Goal: Task Accomplishment & Management: Manage account settings

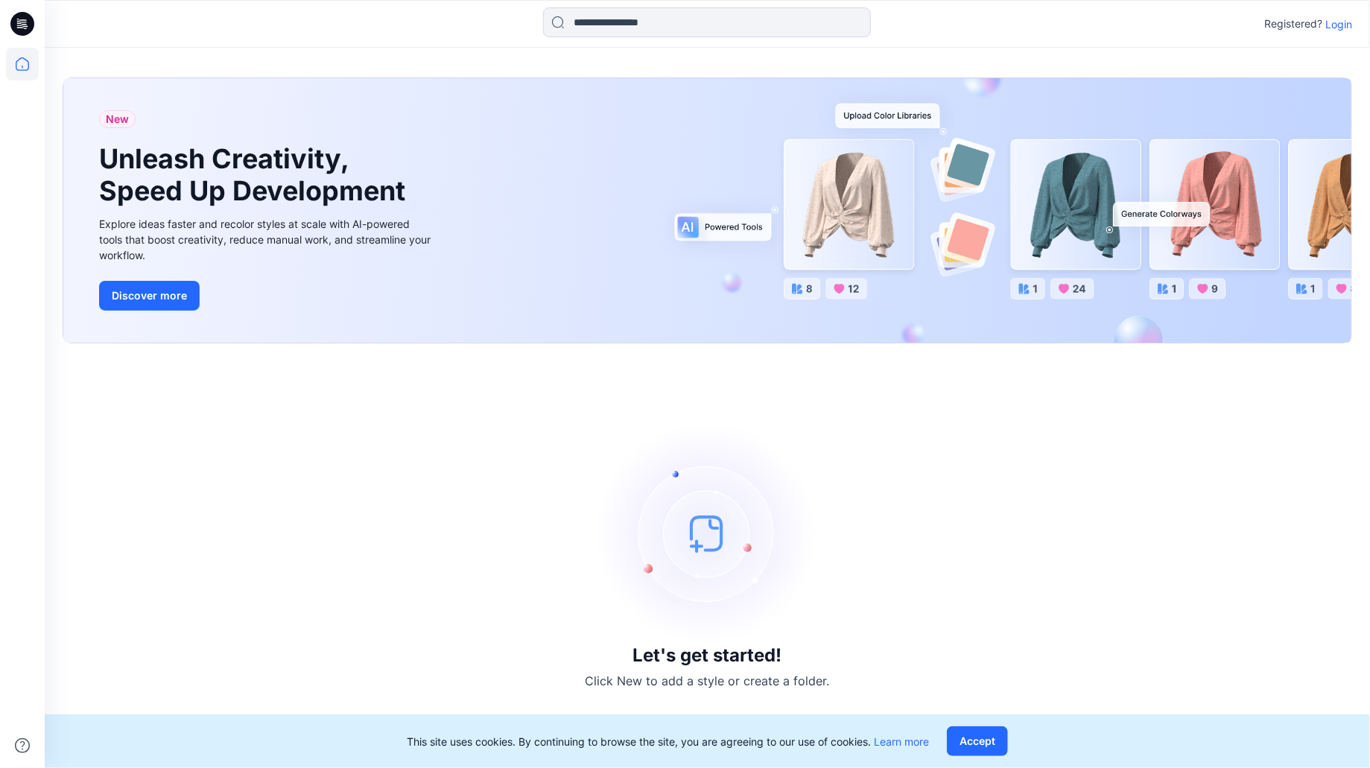
click at [1336, 24] on p "Login" at bounding box center [1338, 24] width 27 height 16
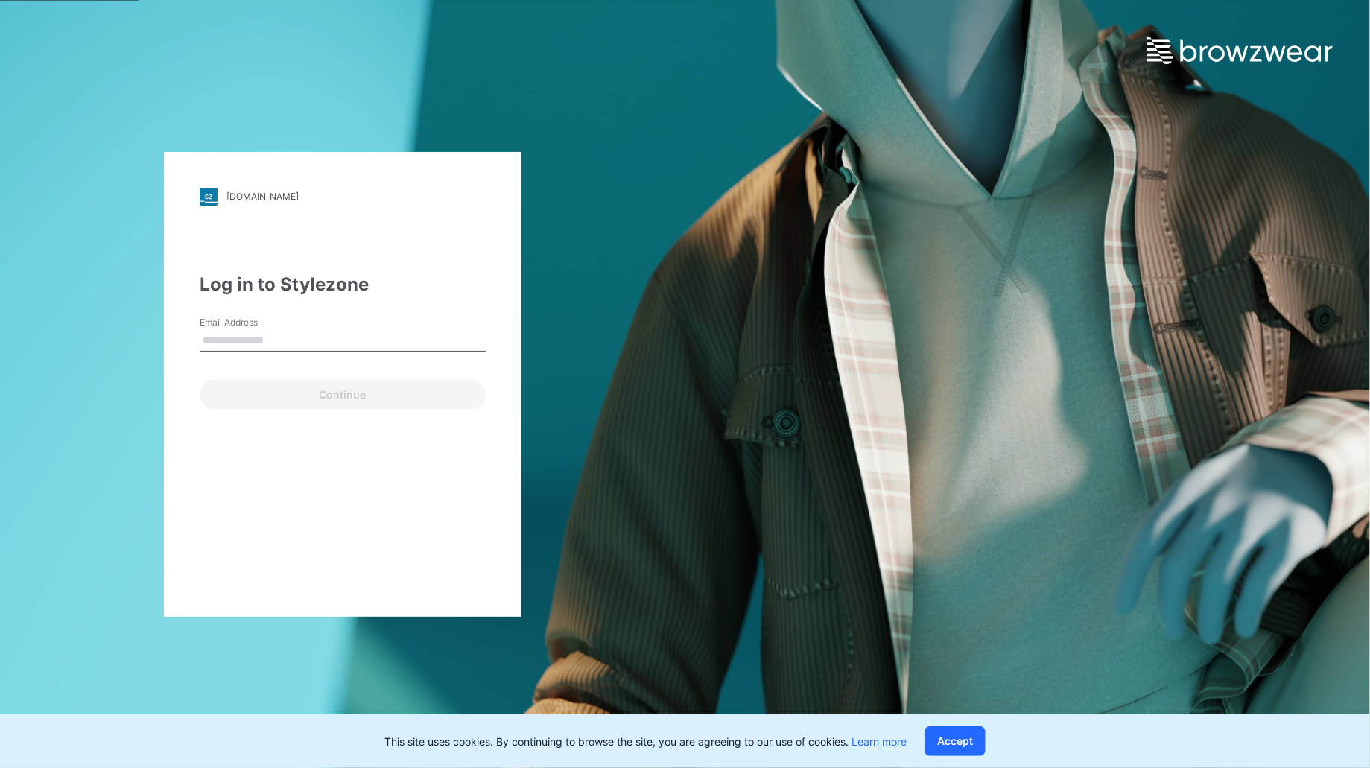
click at [280, 334] on input "Email Address" at bounding box center [343, 340] width 286 height 22
type input "**********"
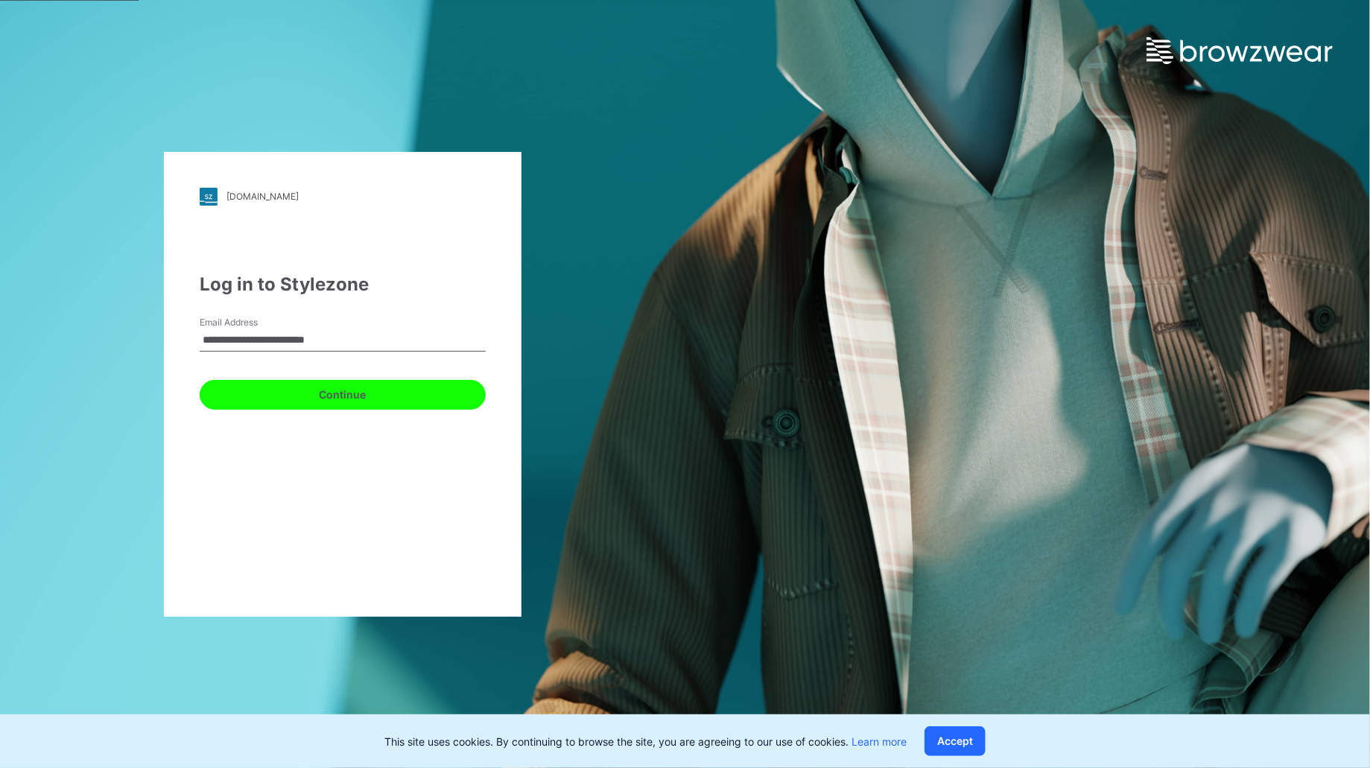
click at [283, 386] on button "Continue" at bounding box center [343, 395] width 286 height 30
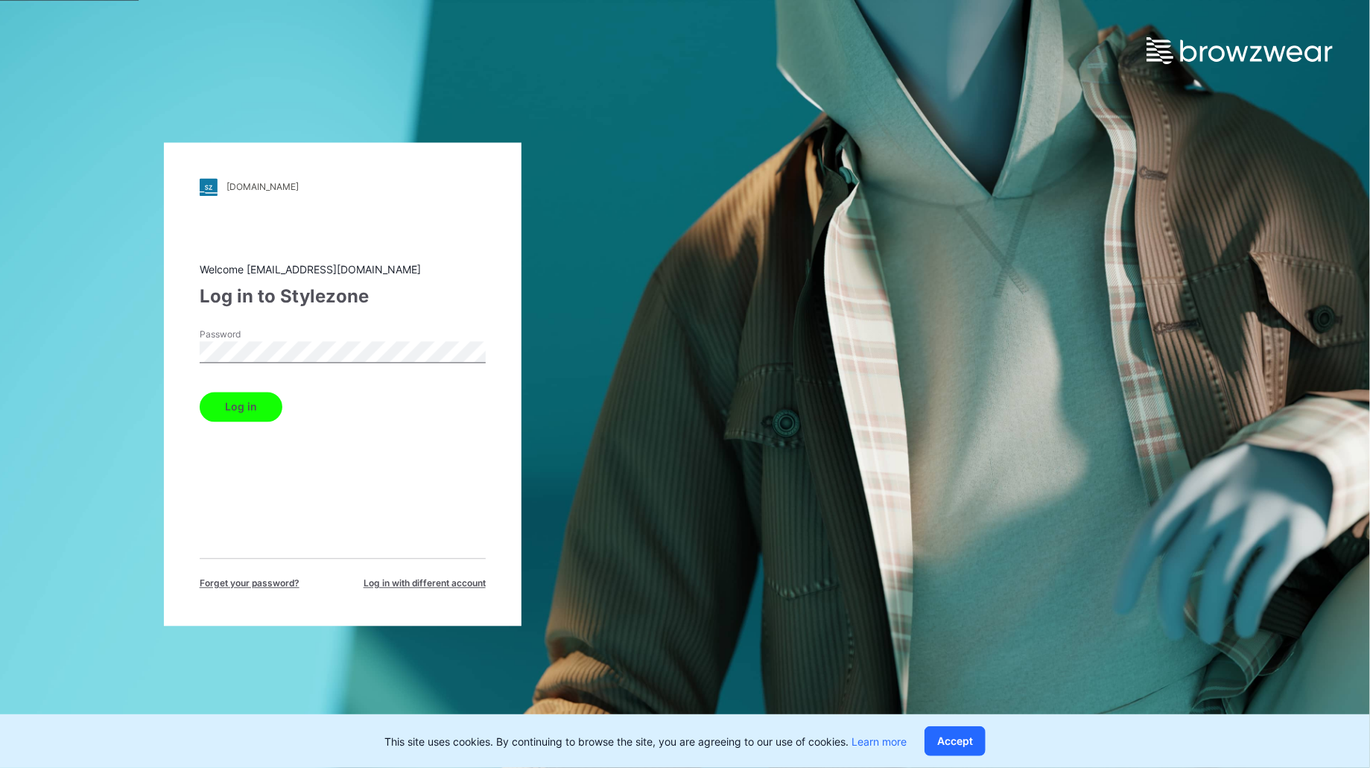
click at [250, 410] on button "Log in" at bounding box center [241, 407] width 83 height 30
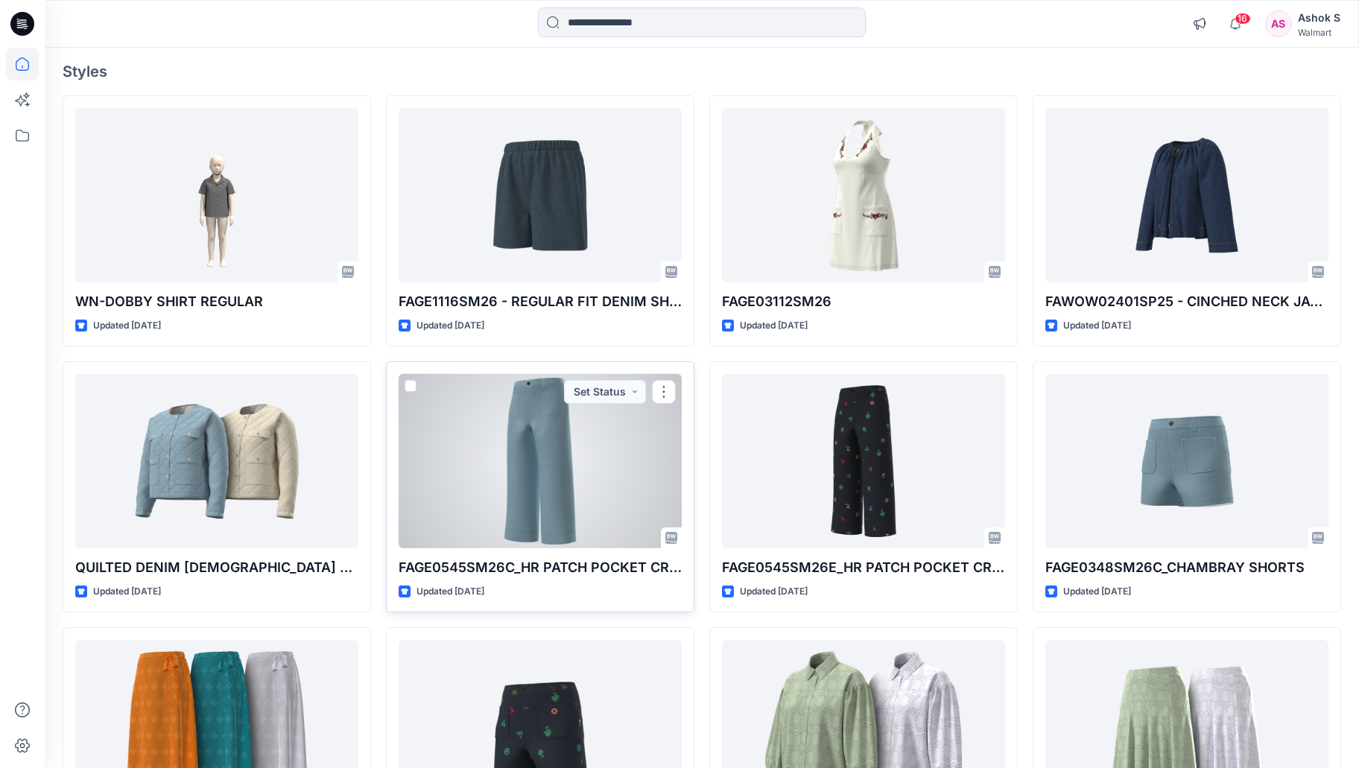
scroll to position [149, 0]
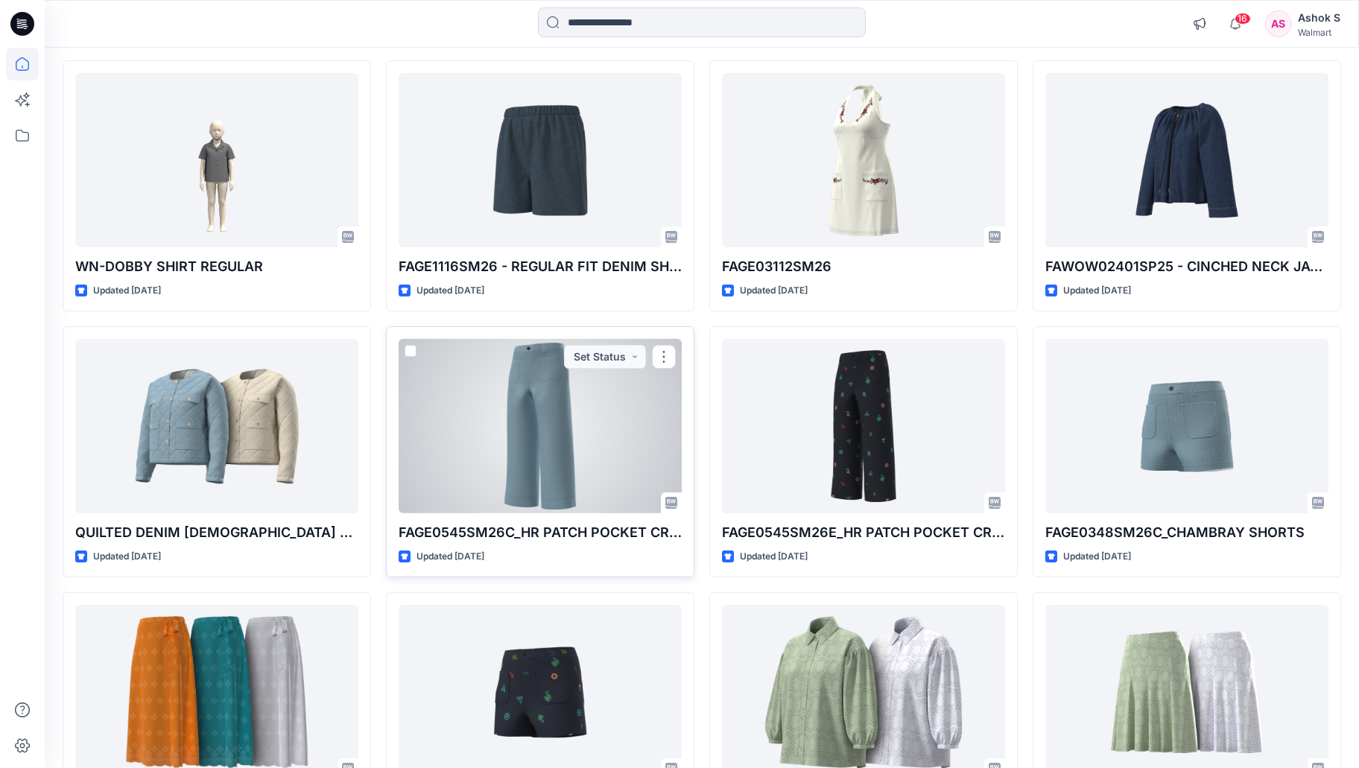
click at [583, 425] on div at bounding box center [540, 426] width 283 height 174
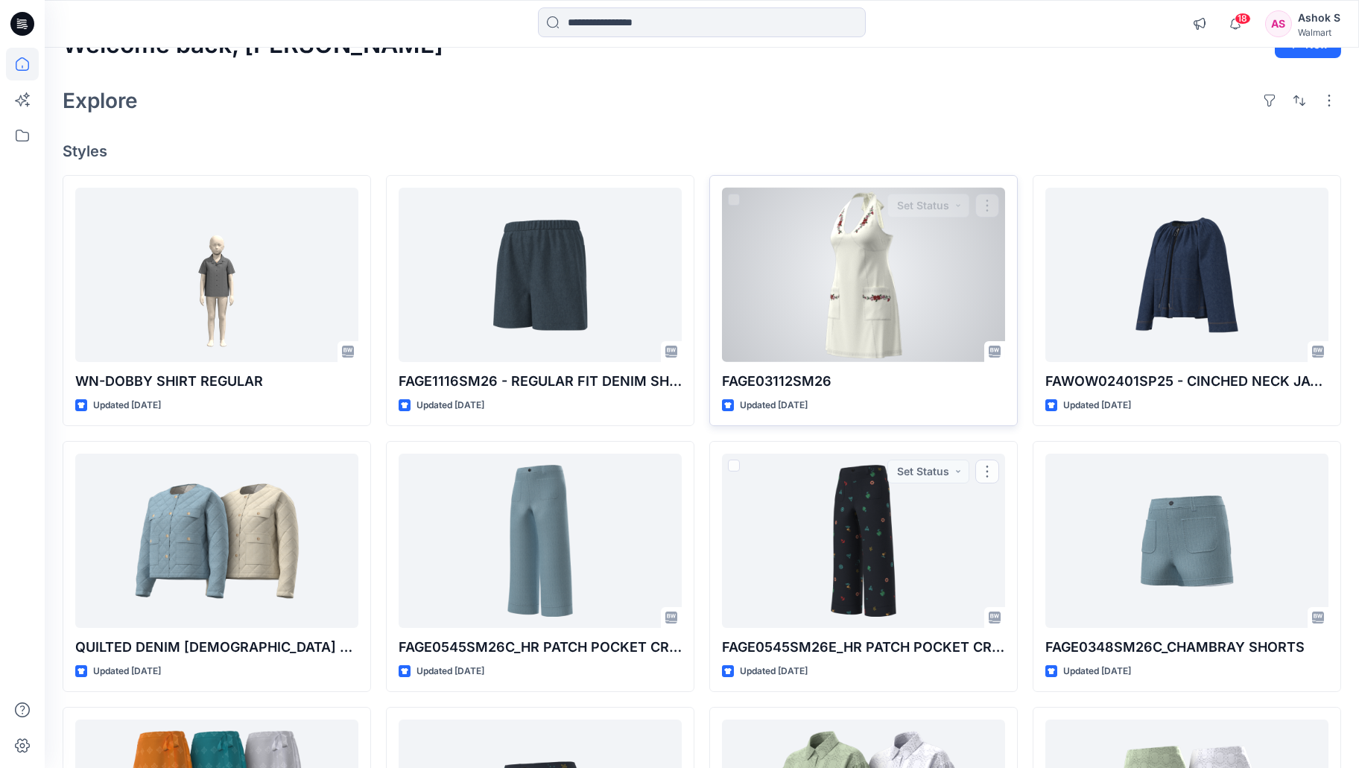
scroll to position [0, 0]
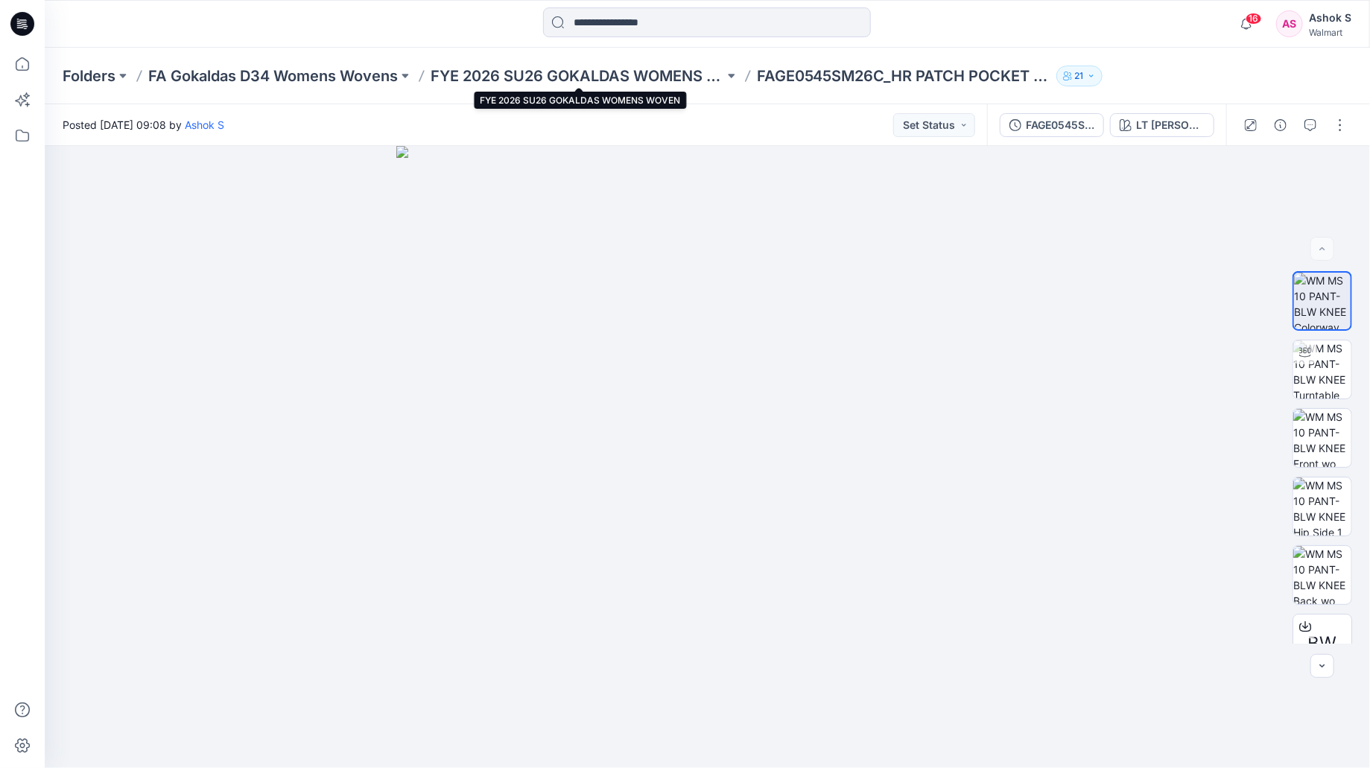
drag, startPoint x: 679, startPoint y: 76, endPoint x: 672, endPoint y: 71, distance: 8.5
click at [672, 71] on p "FYE 2026 SU26 GOKALDAS WOMENS WOVEN" at bounding box center [577, 76] width 293 height 21
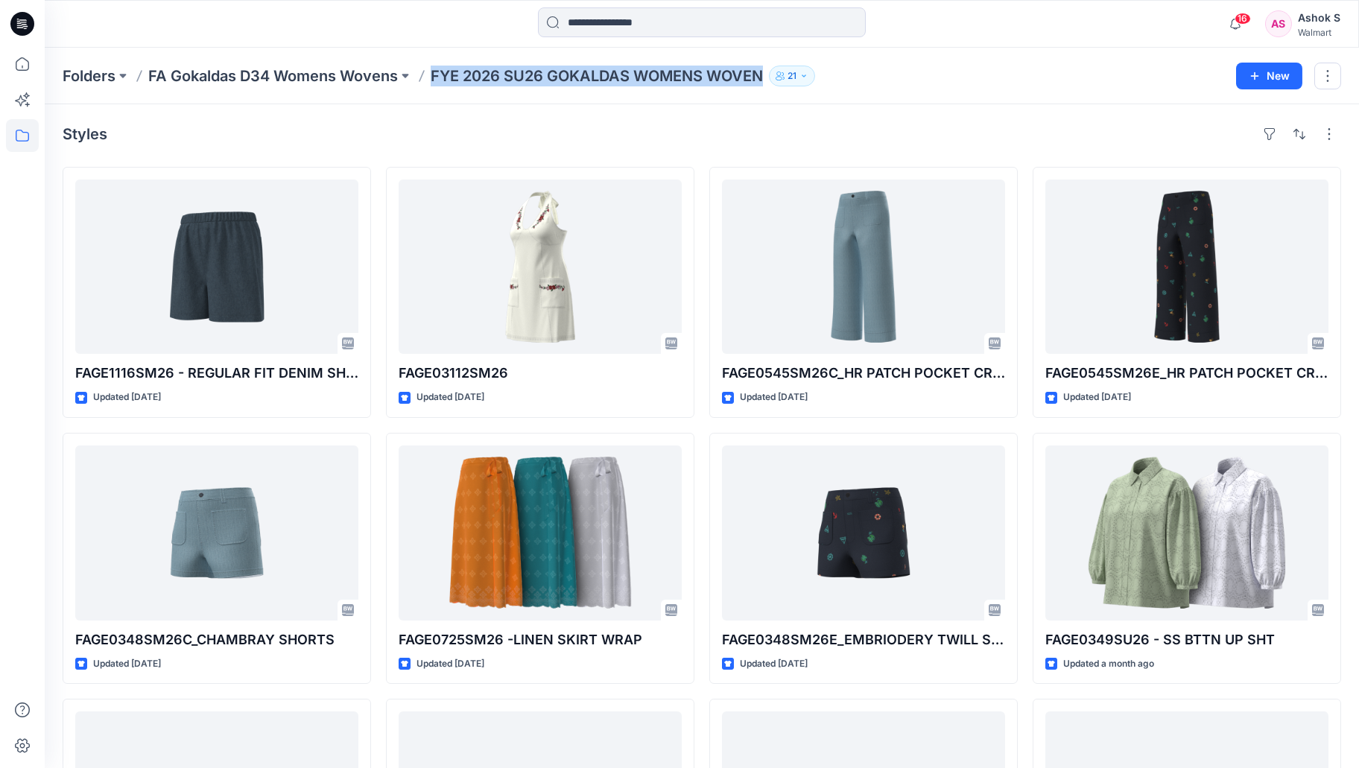
drag, startPoint x: 761, startPoint y: 74, endPoint x: 435, endPoint y: 80, distance: 326.3
click at [435, 80] on p "FYE 2026 SU26 GOKALDAS WOMENS WOVEN" at bounding box center [597, 76] width 332 height 21
copy p "FYE 2026 SU26 GOKALDAS WOMENS WOVEN"
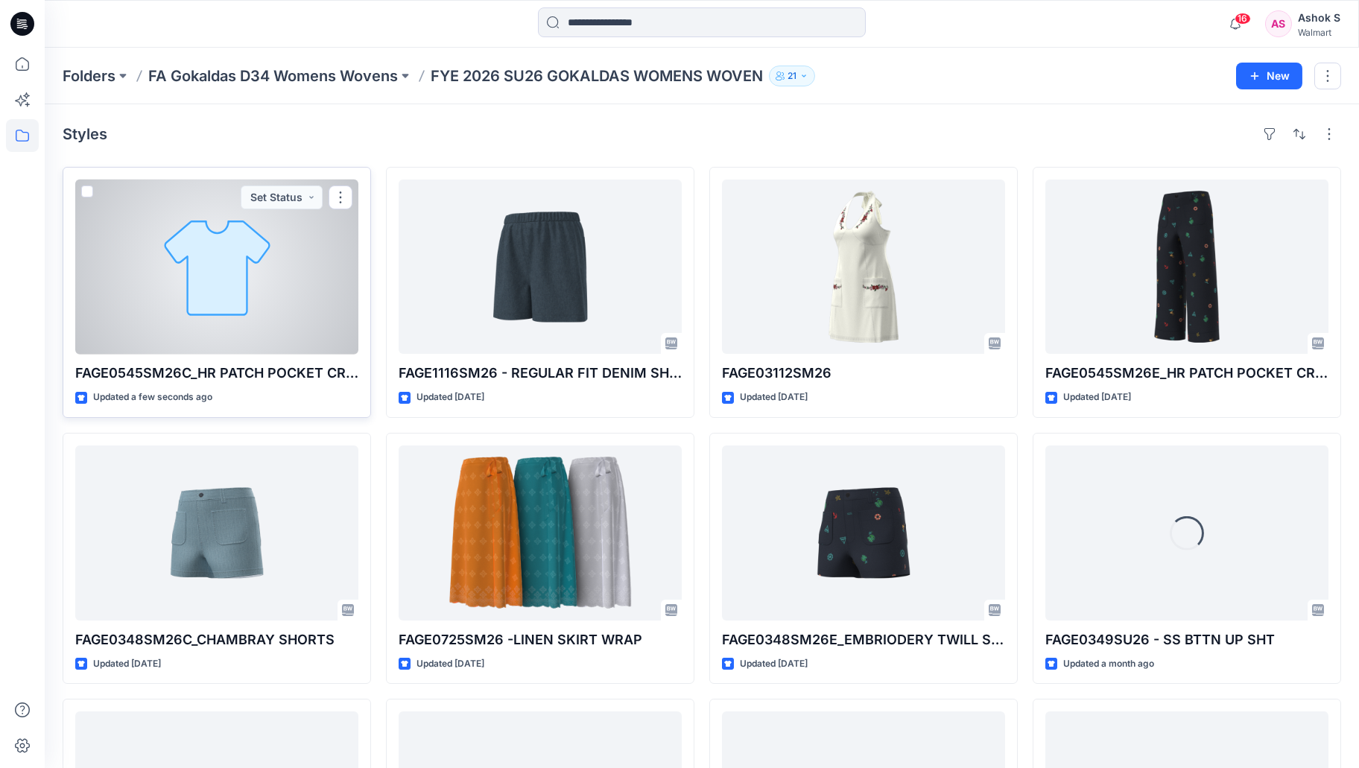
click at [282, 266] on div at bounding box center [216, 267] width 283 height 174
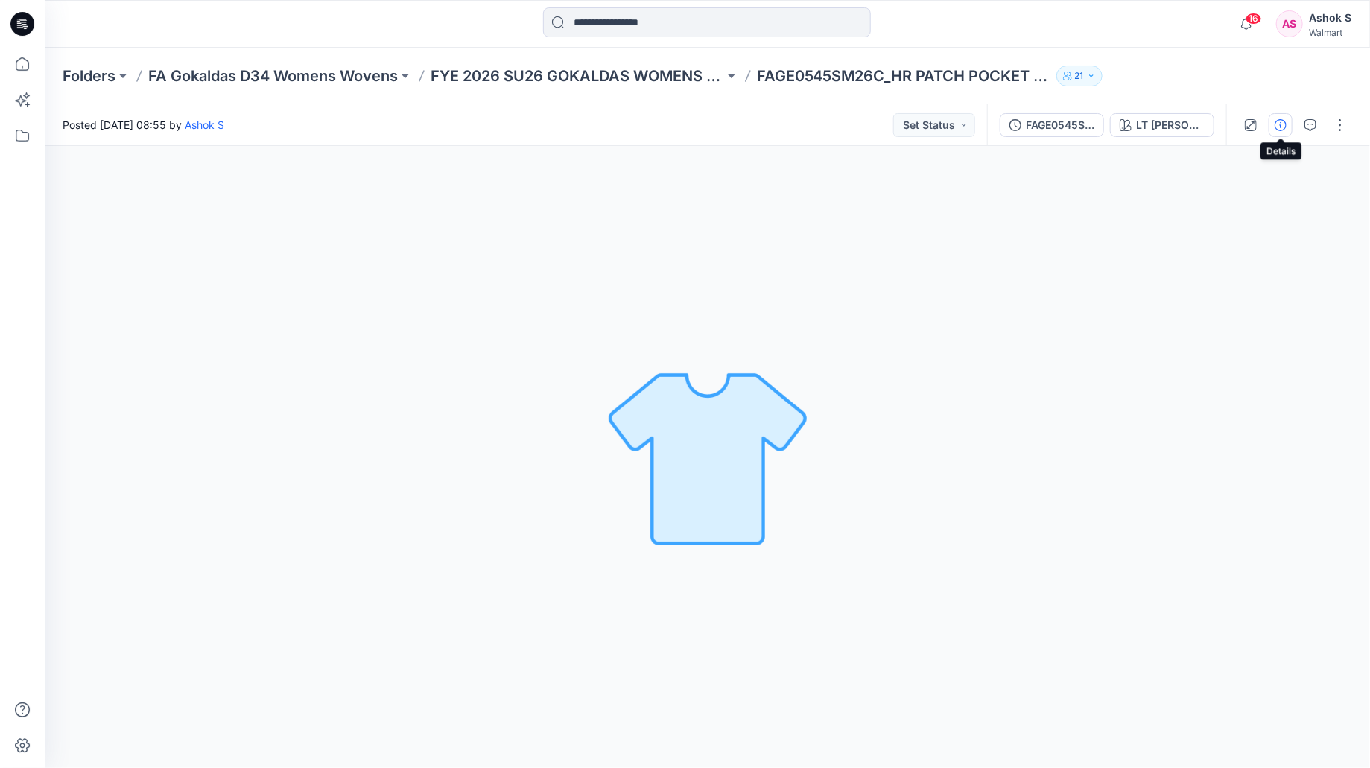
click at [1286, 124] on button "button" at bounding box center [1281, 125] width 24 height 24
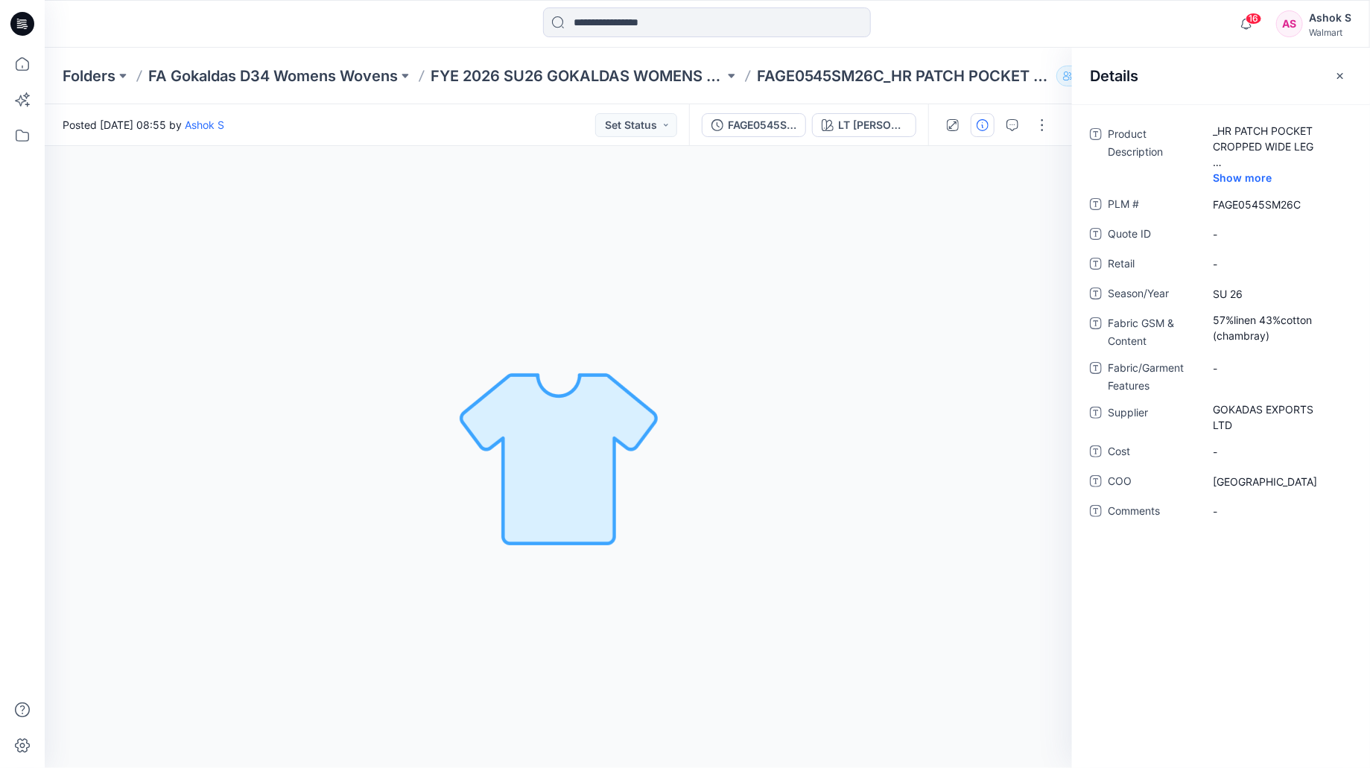
click at [1019, 220] on div "LT WASH CHAMBRAY Loading... Material Properties Loading..." at bounding box center [558, 457] width 1027 height 622
click at [971, 191] on div "LT WASH CHAMBRAY Loading... Material Properties Loading..." at bounding box center [558, 457] width 1027 height 622
click at [1345, 77] on icon "button" at bounding box center [1340, 76] width 12 height 12
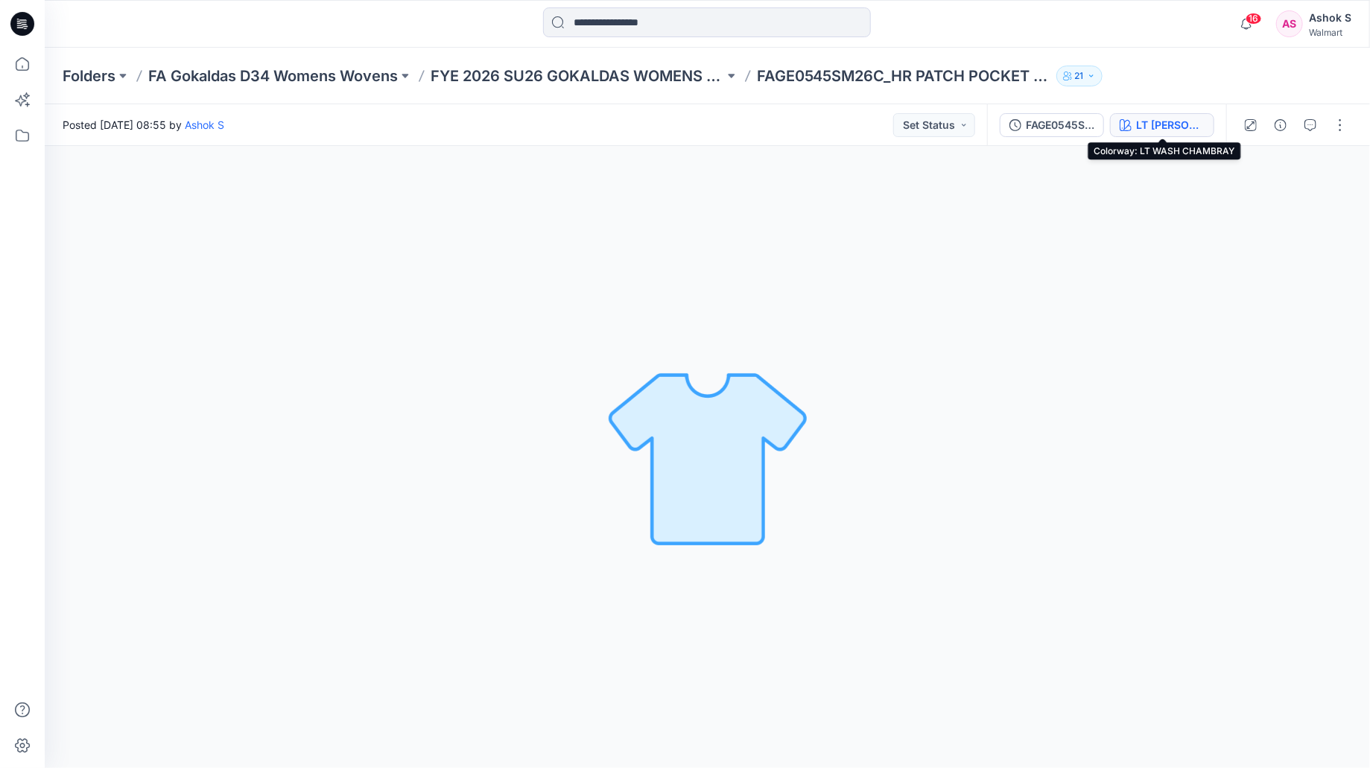
click at [1132, 127] on button "LT WASH CHAMBRAY" at bounding box center [1162, 125] width 104 height 24
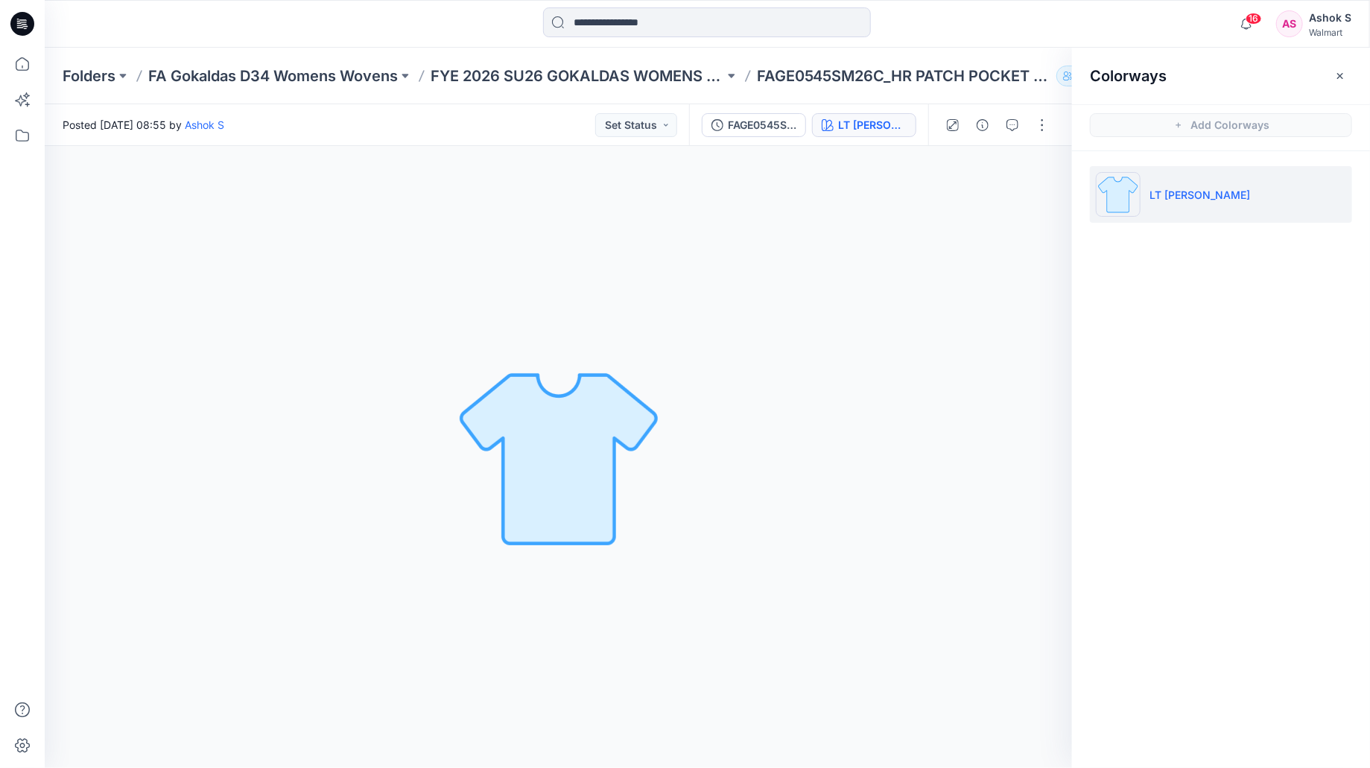
click at [975, 221] on div "LT WASH CHAMBRAY Loading... Material Properties Loading..." at bounding box center [558, 457] width 1027 height 622
click at [1340, 77] on icon "button" at bounding box center [1340, 76] width 12 height 12
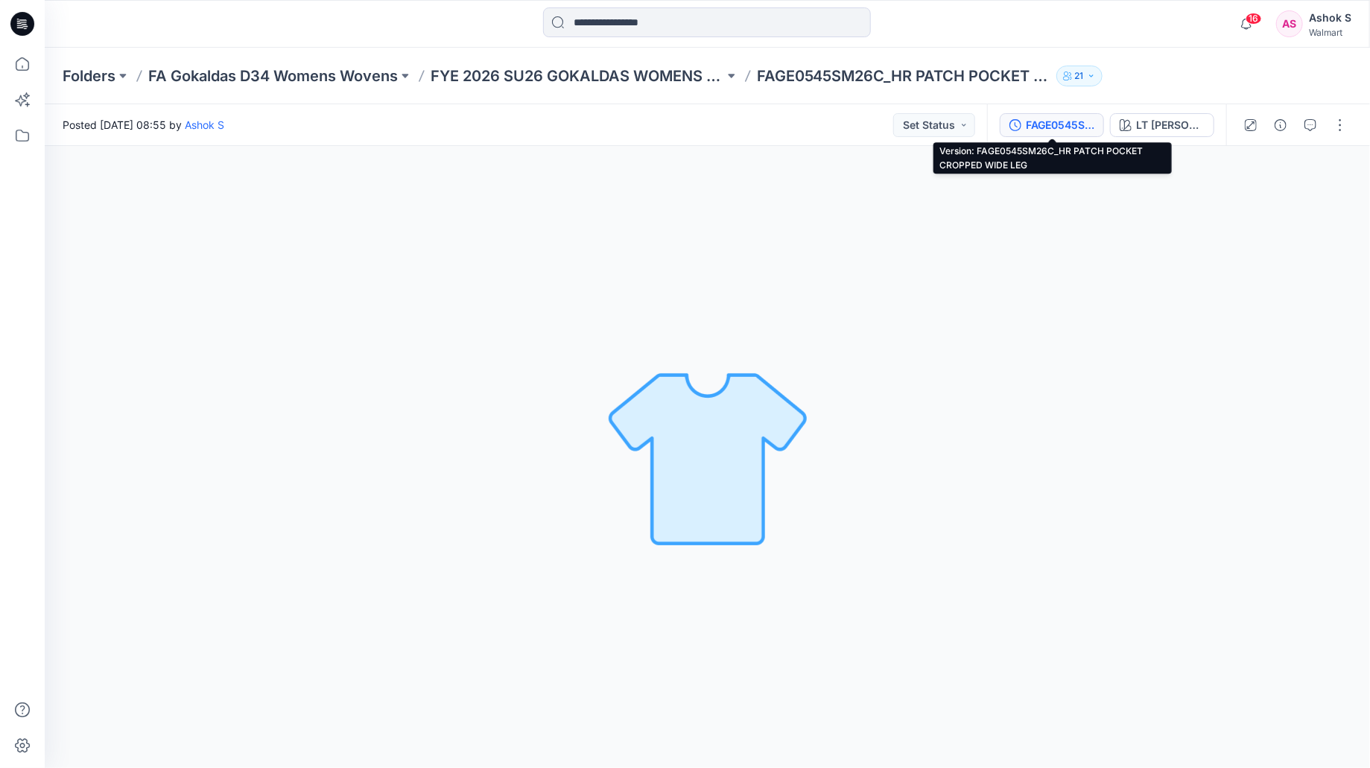
click at [1079, 132] on div "FAGE0545SM26C_HR PATCH POCKET CROPPED WIDE LEG" at bounding box center [1060, 125] width 69 height 16
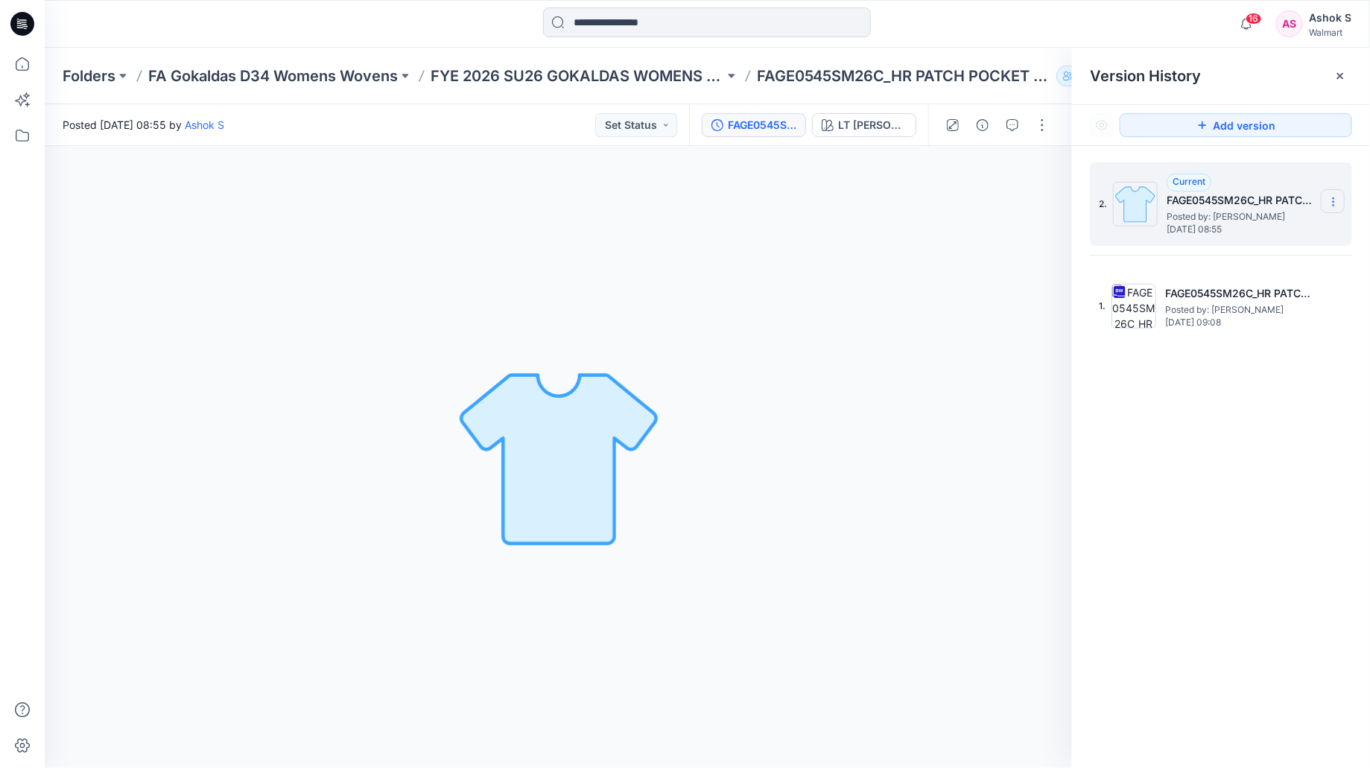
click at [1333, 203] on icon at bounding box center [1333, 202] width 1 height 1
click at [1223, 296] on span "Delete Version" at bounding box center [1230, 297] width 69 height 18
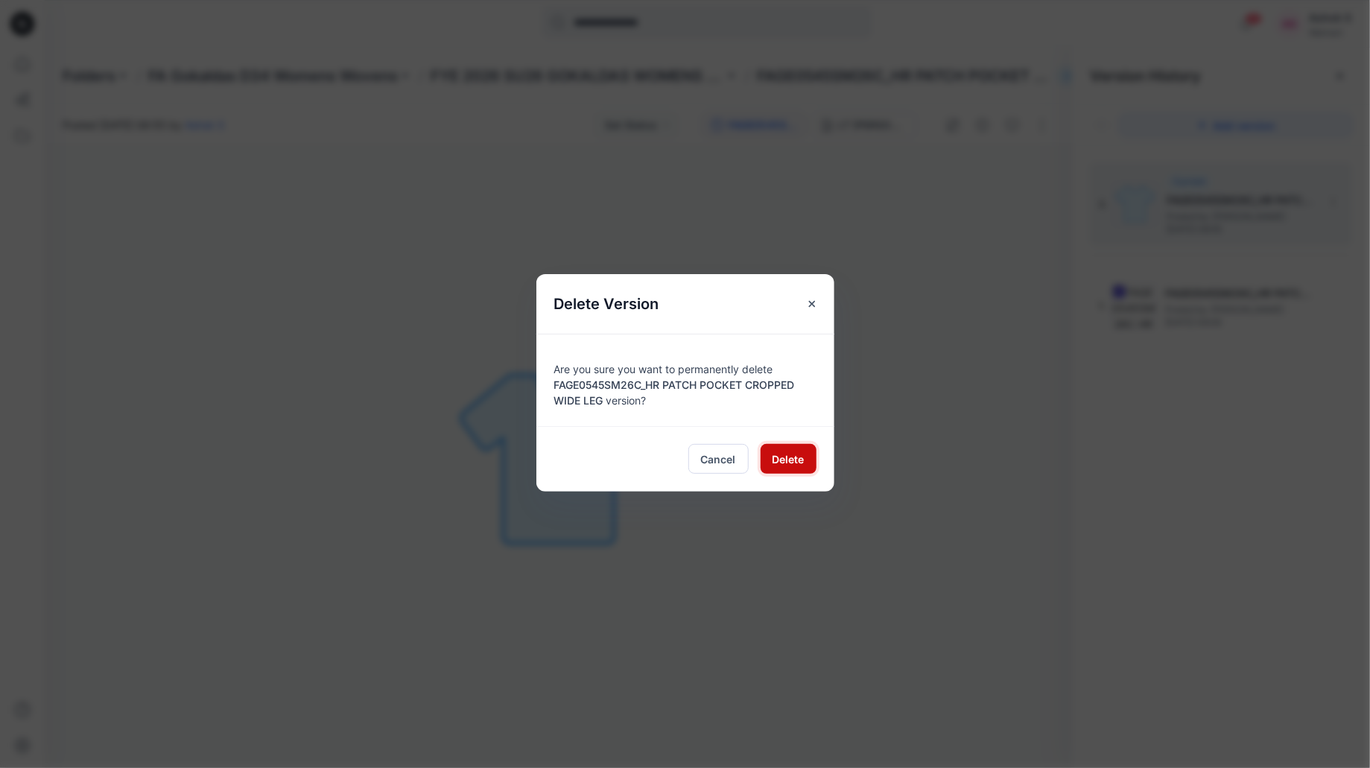
click at [785, 463] on span "Delete" at bounding box center [788, 459] width 32 height 16
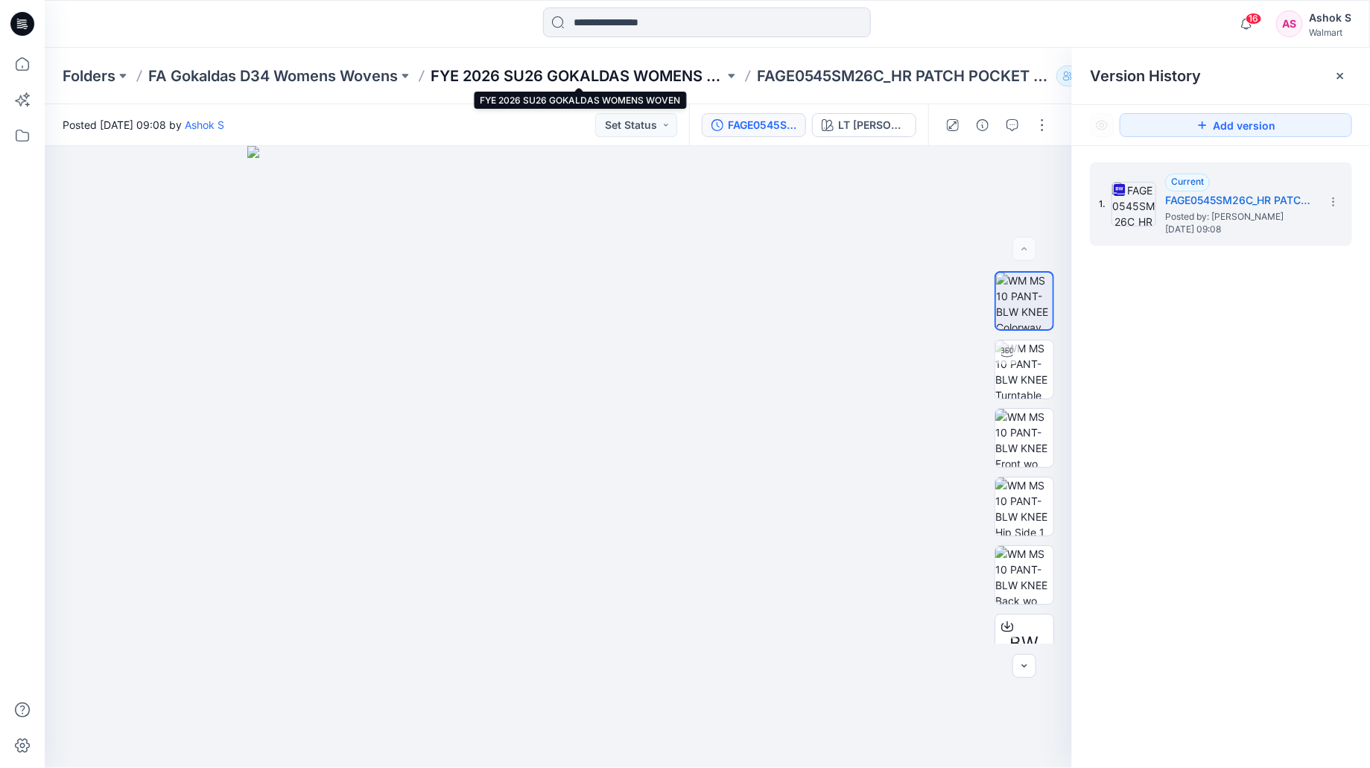
click at [608, 74] on p "FYE 2026 SU26 GOKALDAS WOMENS WOVEN" at bounding box center [577, 76] width 293 height 21
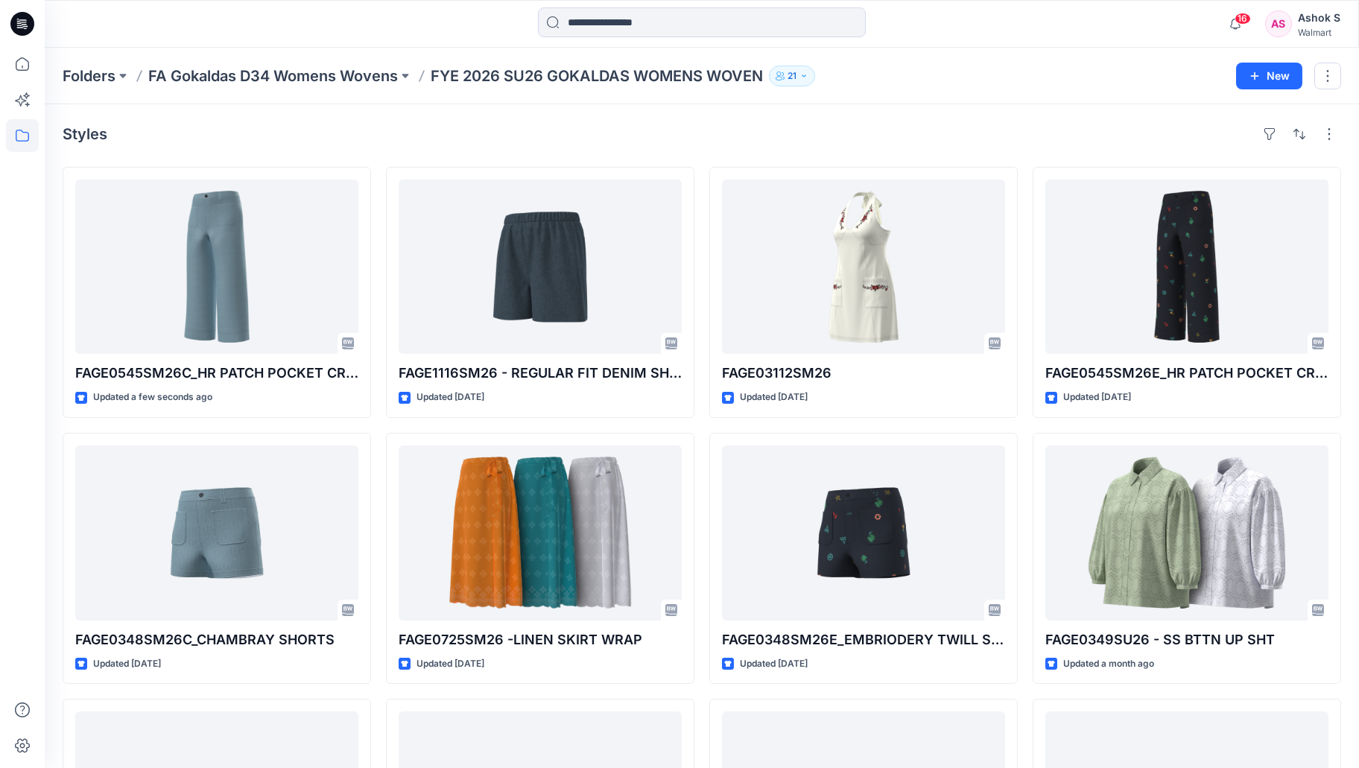
click at [987, 77] on div "Folders FA Gokaldas D34 Womens Wovens FYE 2026 SU26 GOKALDAS WOMENS WOVEN 21" at bounding box center [644, 76] width 1162 height 21
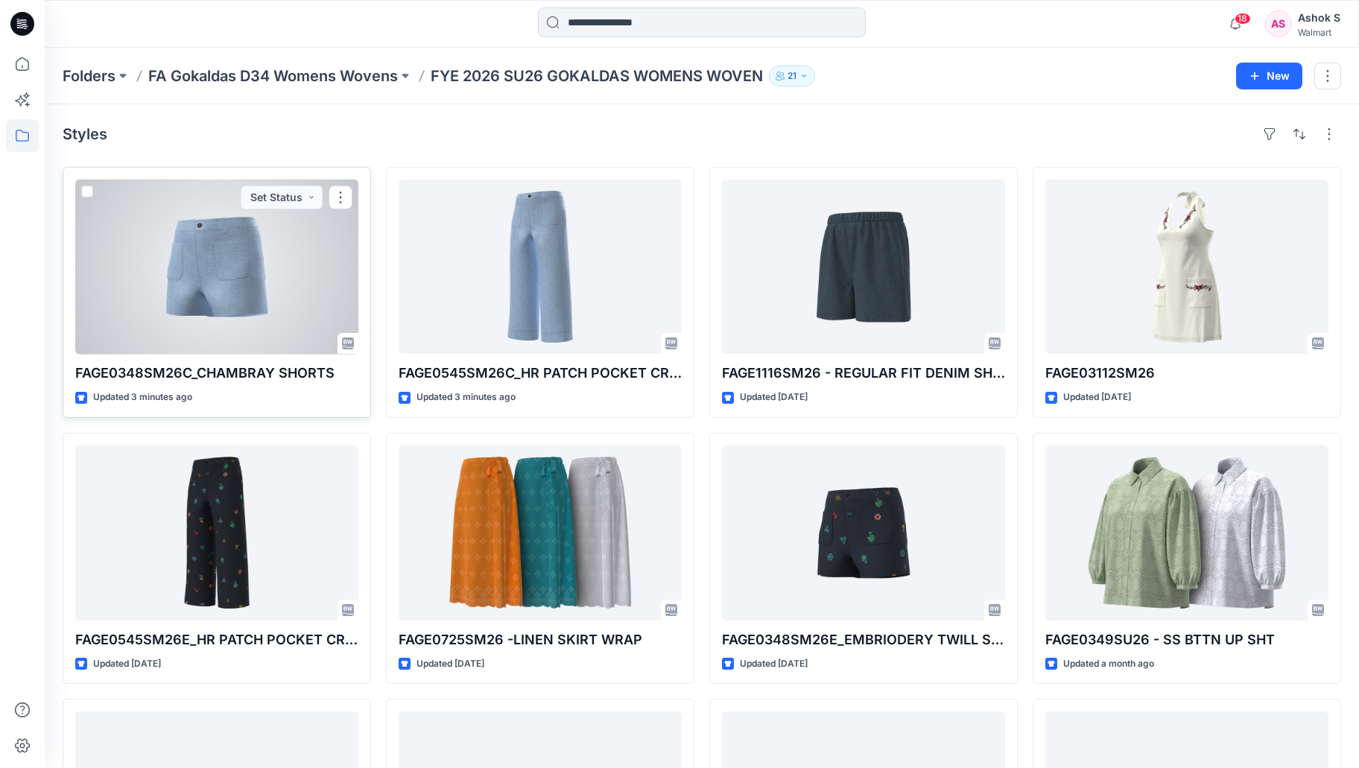
click at [237, 300] on div at bounding box center [216, 267] width 283 height 174
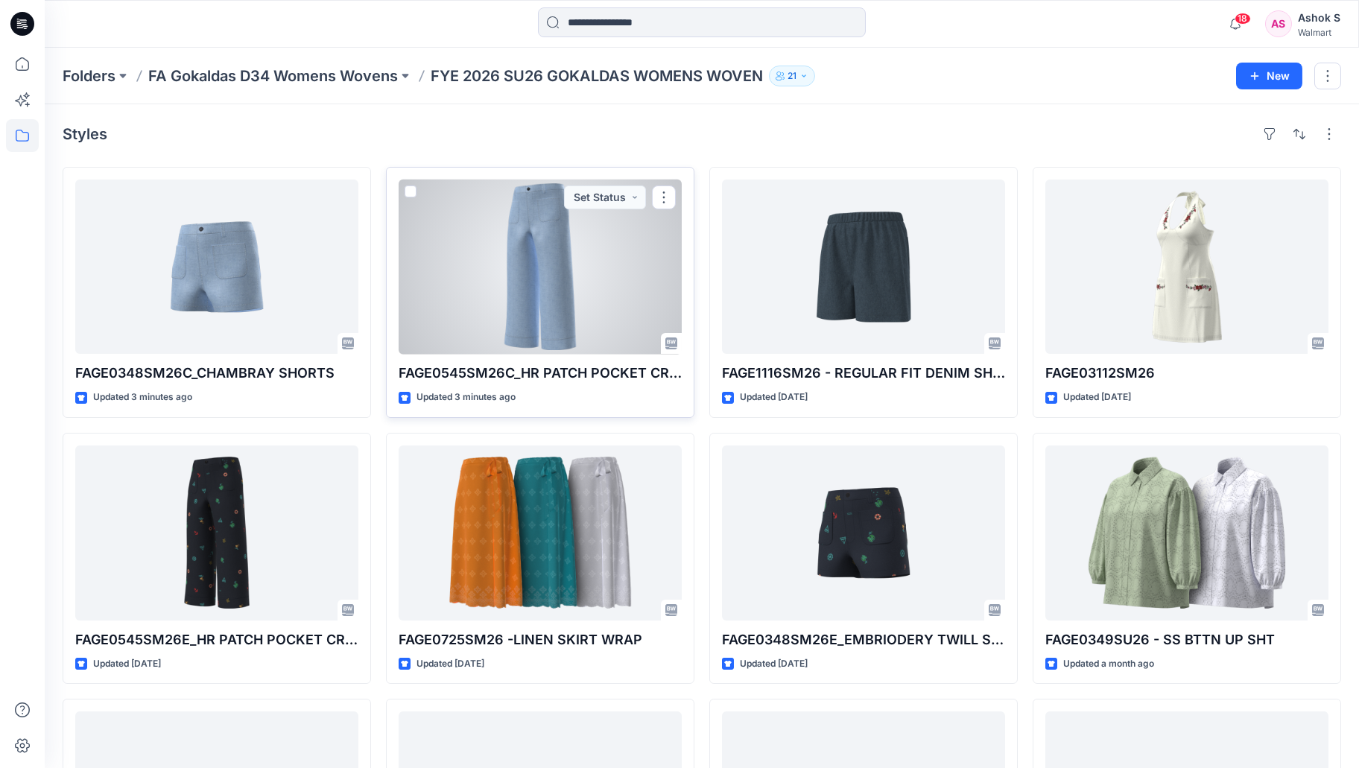
click at [466, 286] on div at bounding box center [540, 267] width 283 height 174
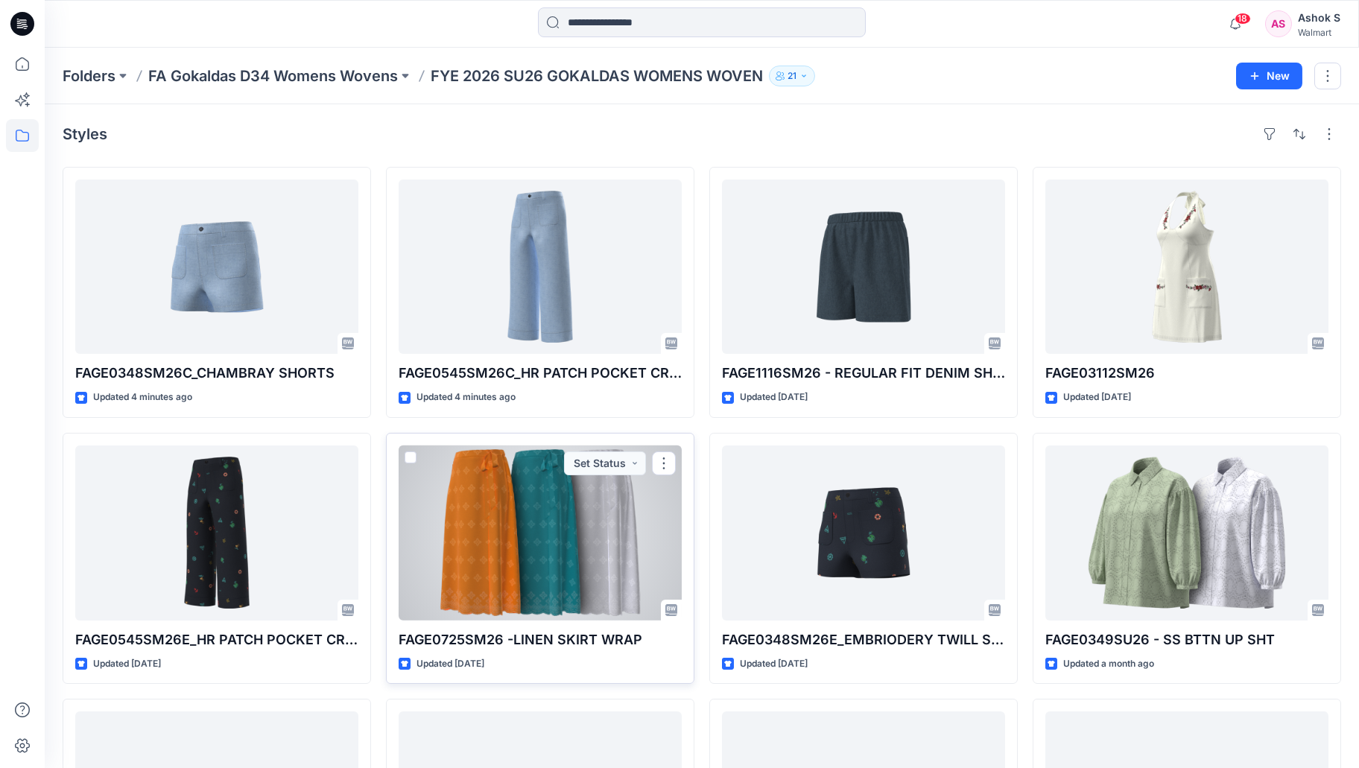
click at [533, 542] on div at bounding box center [540, 532] width 283 height 174
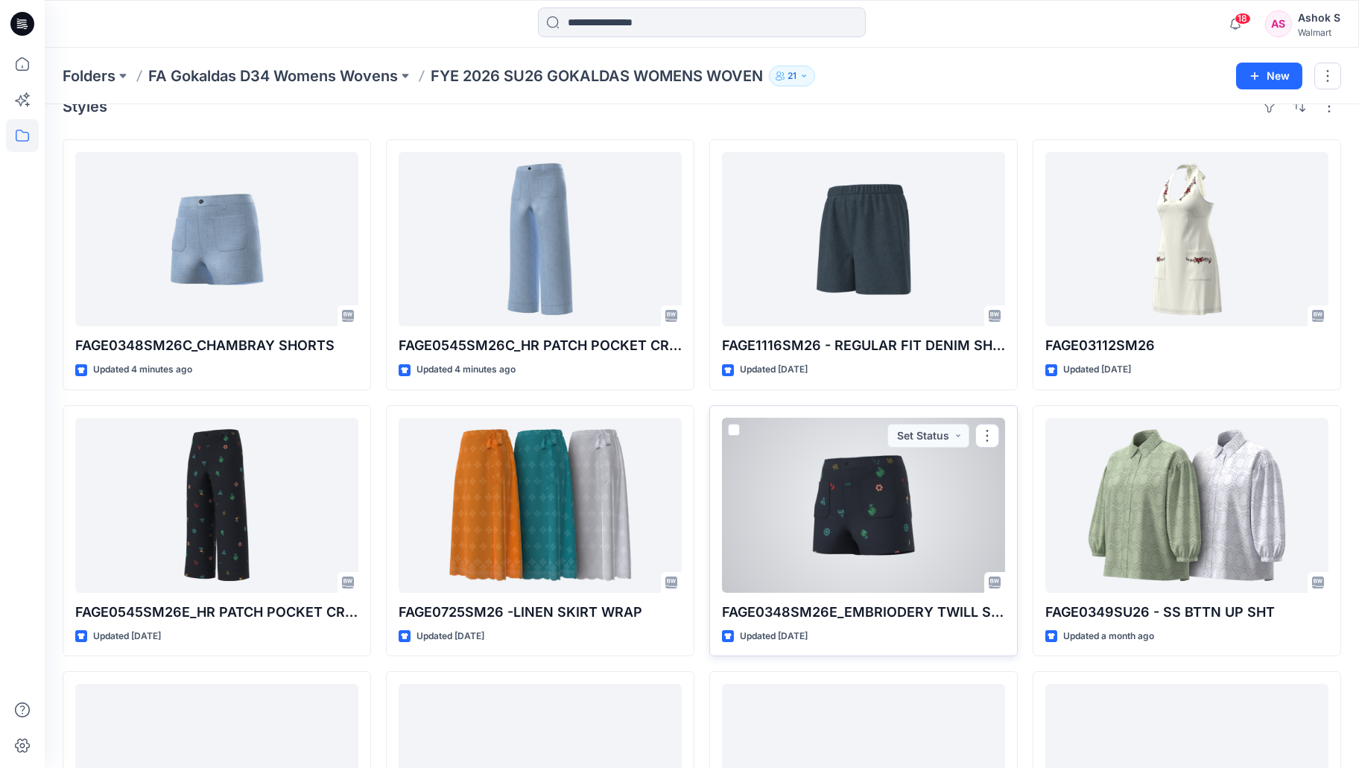
scroll to position [253, 0]
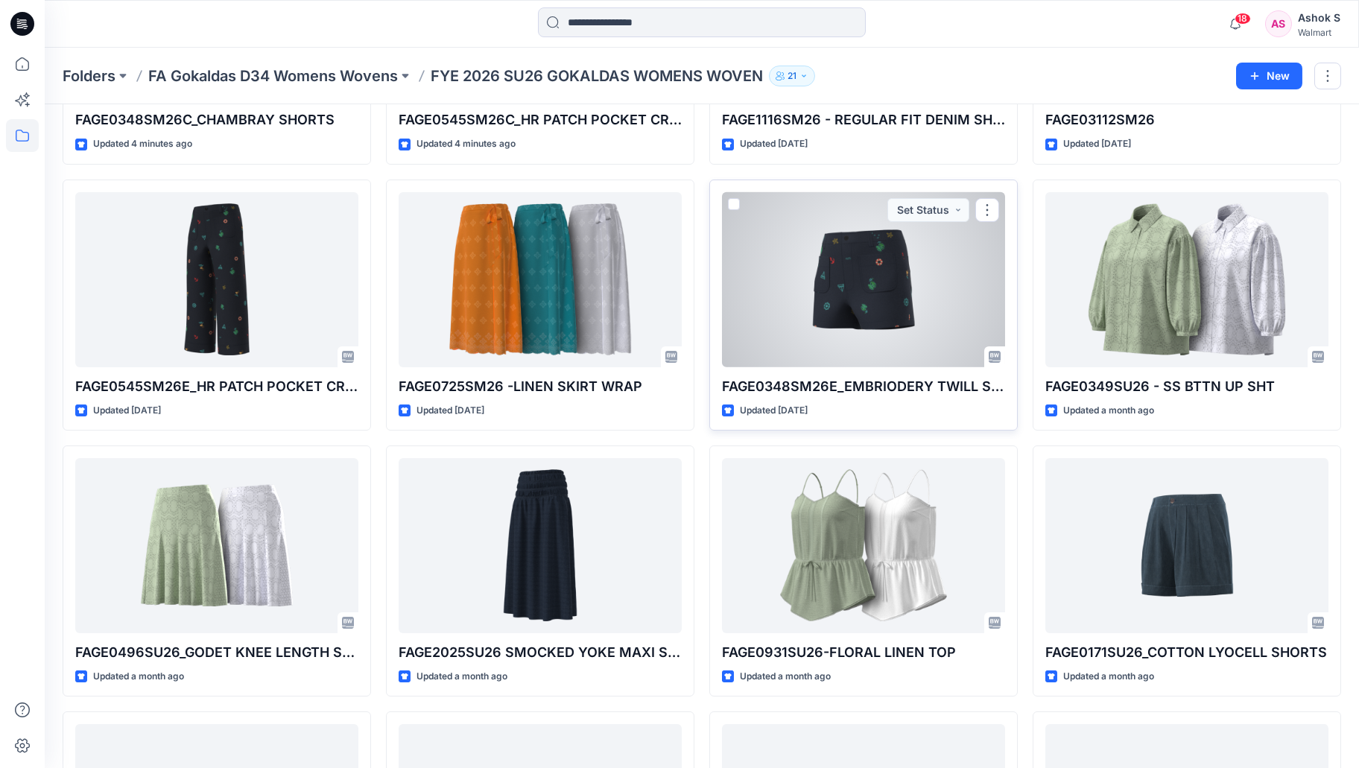
click at [865, 277] on div at bounding box center [863, 279] width 283 height 174
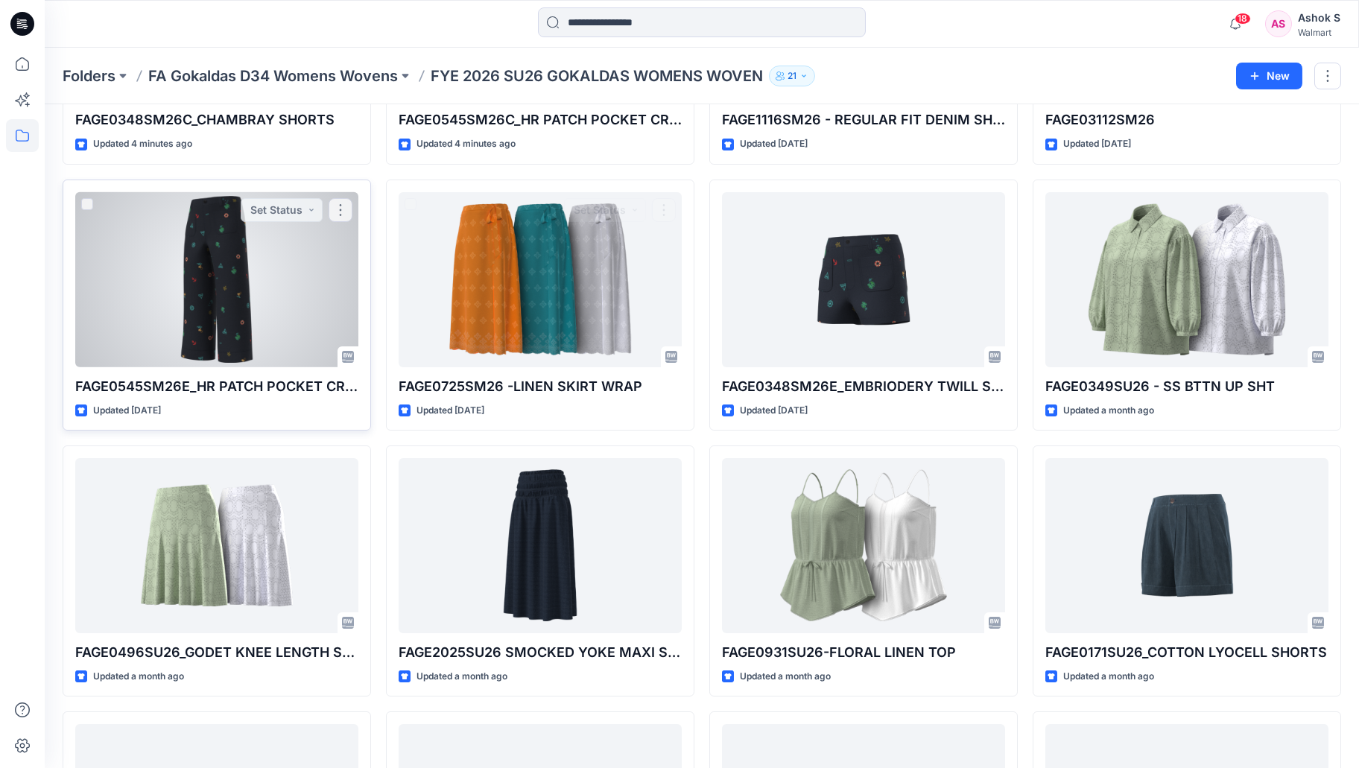
click at [109, 277] on div at bounding box center [216, 279] width 283 height 174
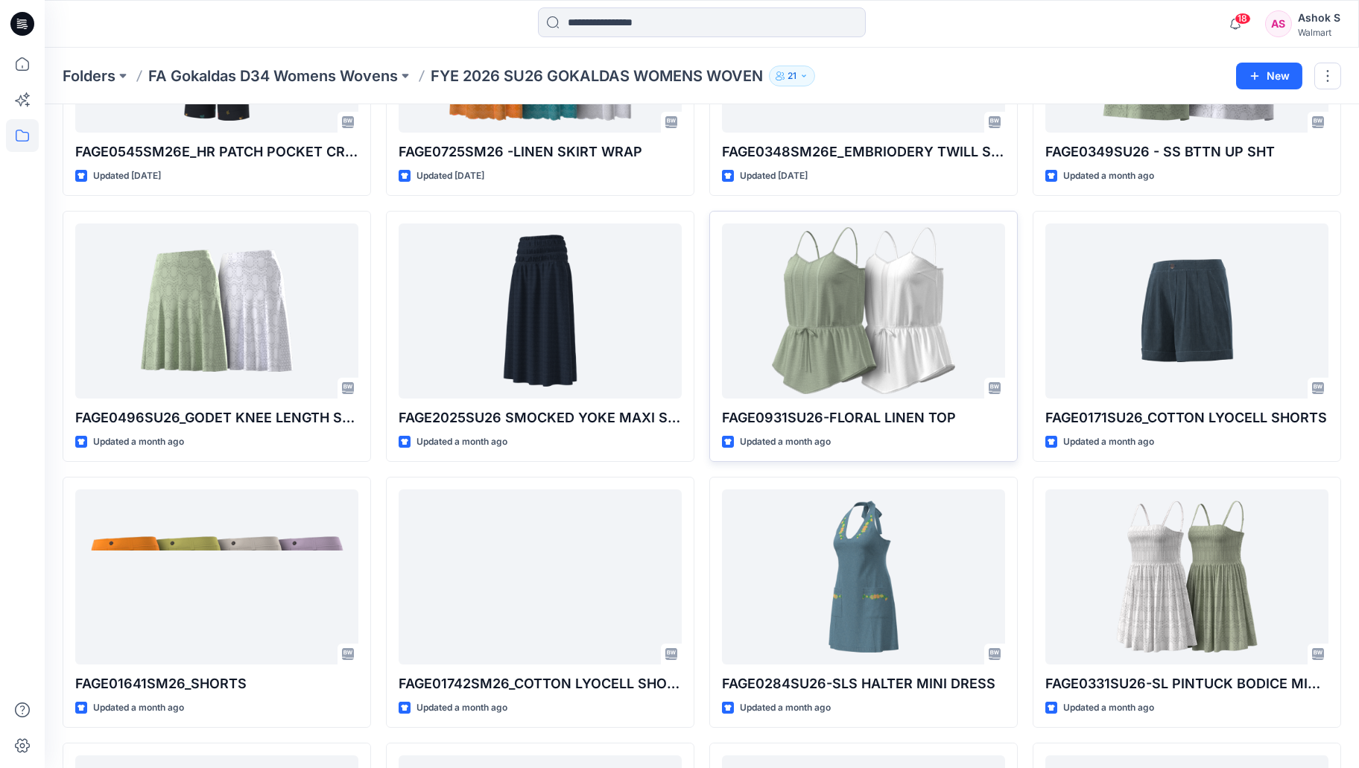
scroll to position [401, 0]
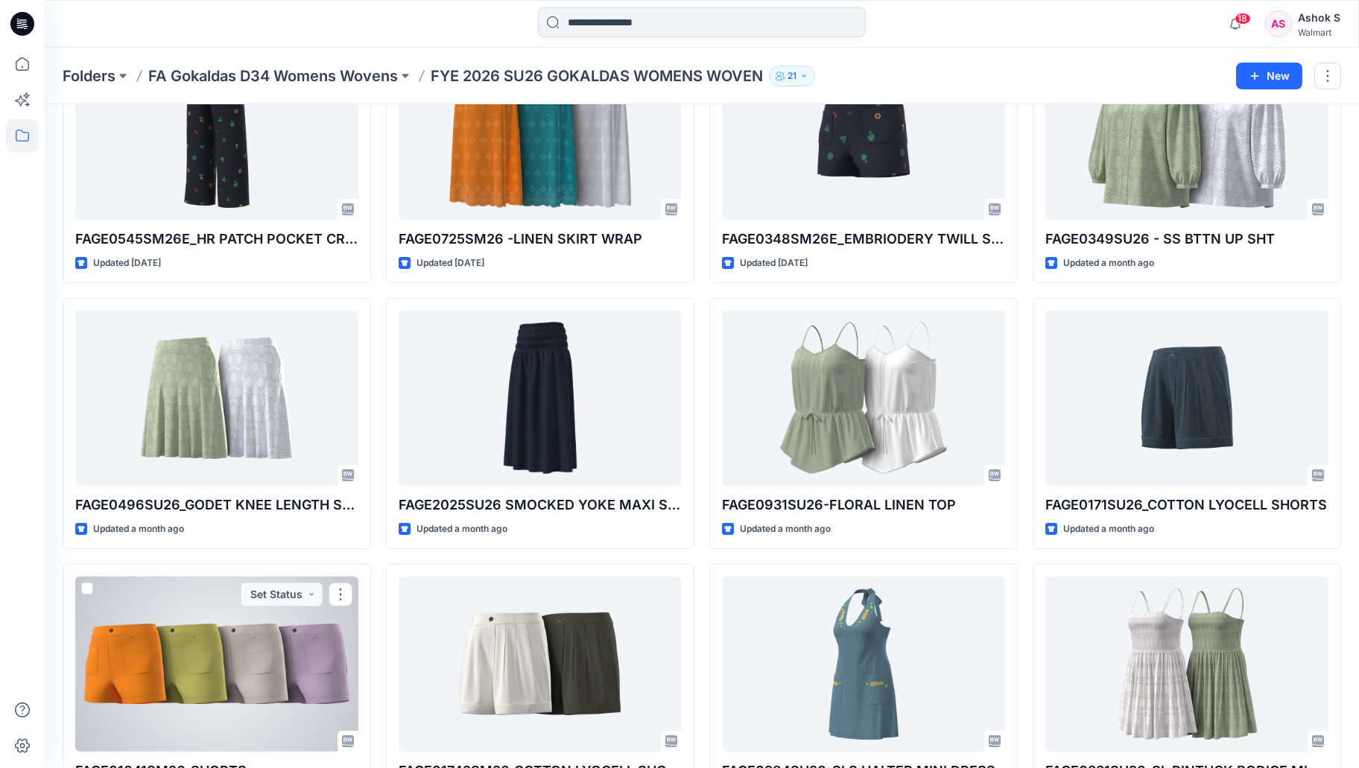
click at [184, 691] on div at bounding box center [216, 664] width 283 height 174
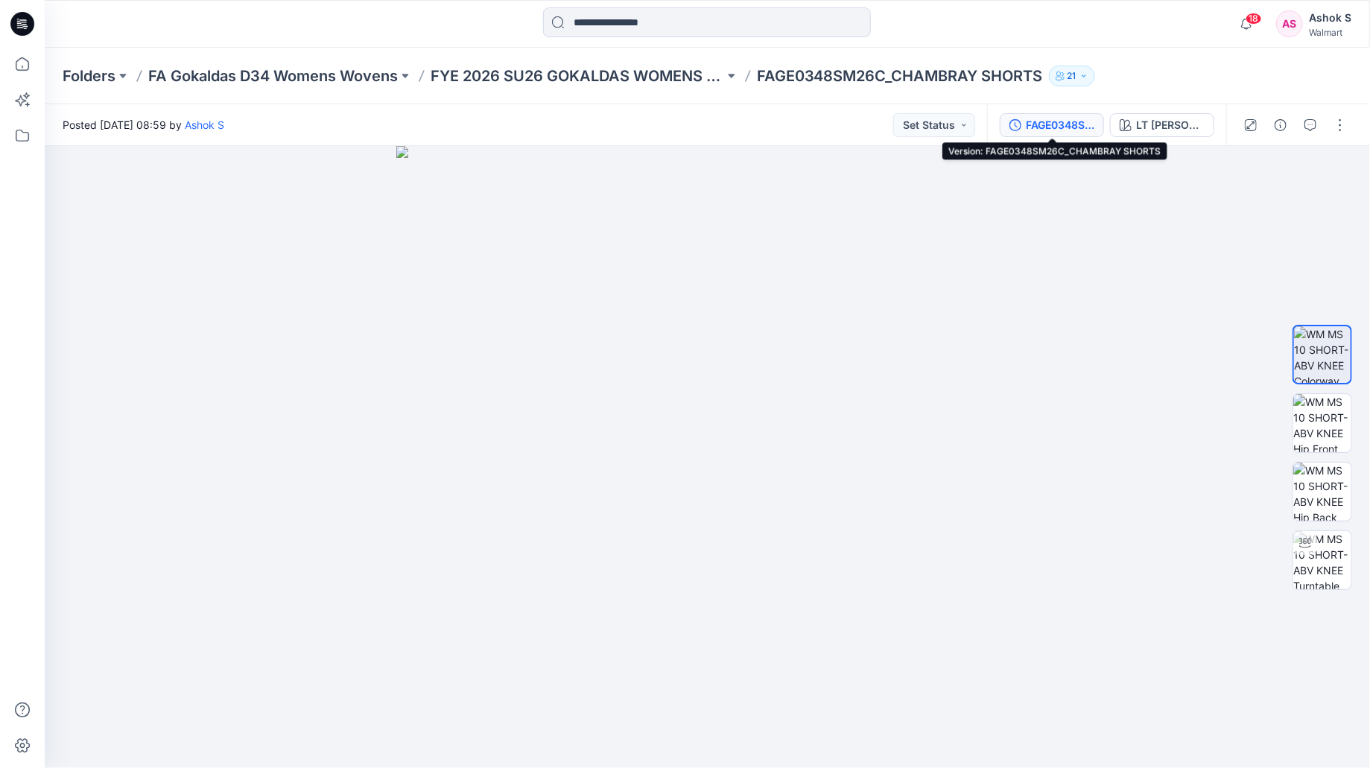
click at [1057, 122] on div "FAGE0348SM26C_CHAMBRAY SHORTS" at bounding box center [1060, 125] width 69 height 16
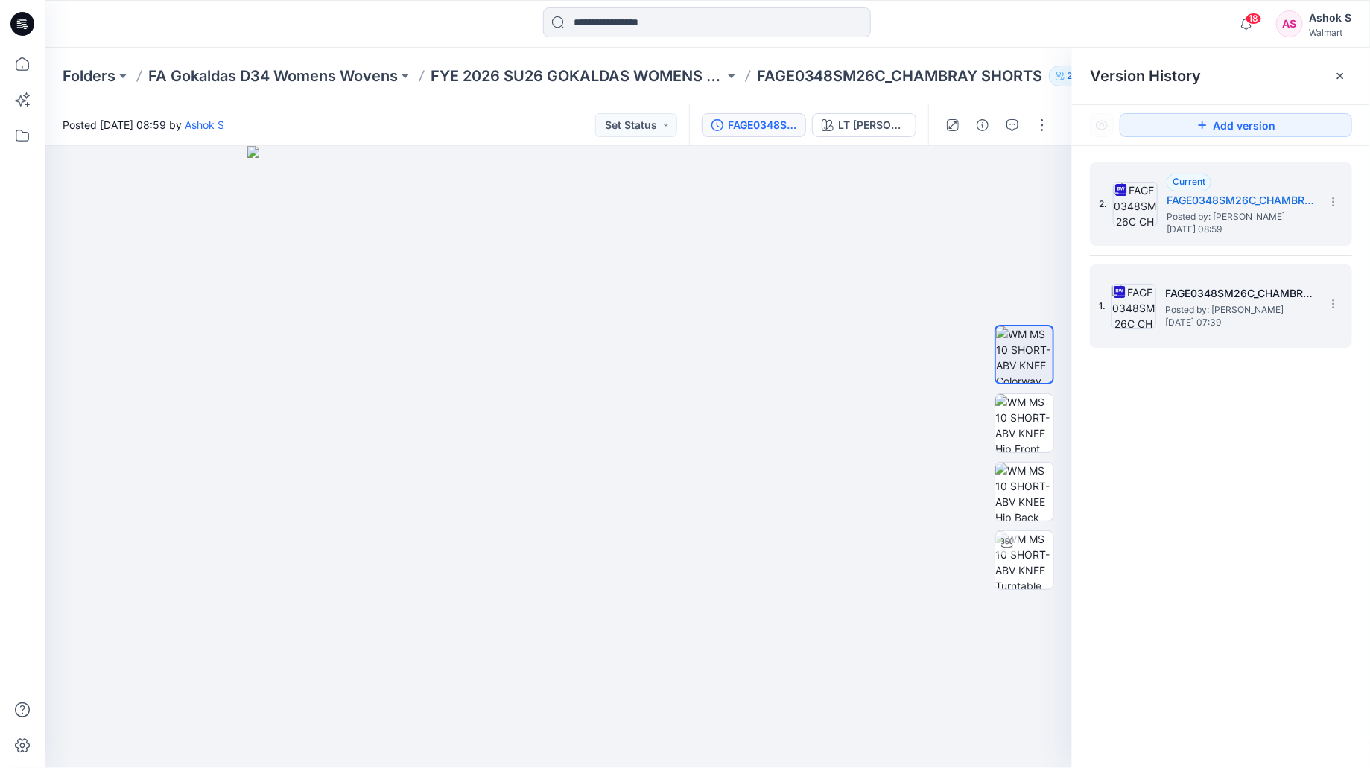
click at [1148, 306] on img at bounding box center [1133, 306] width 45 height 45
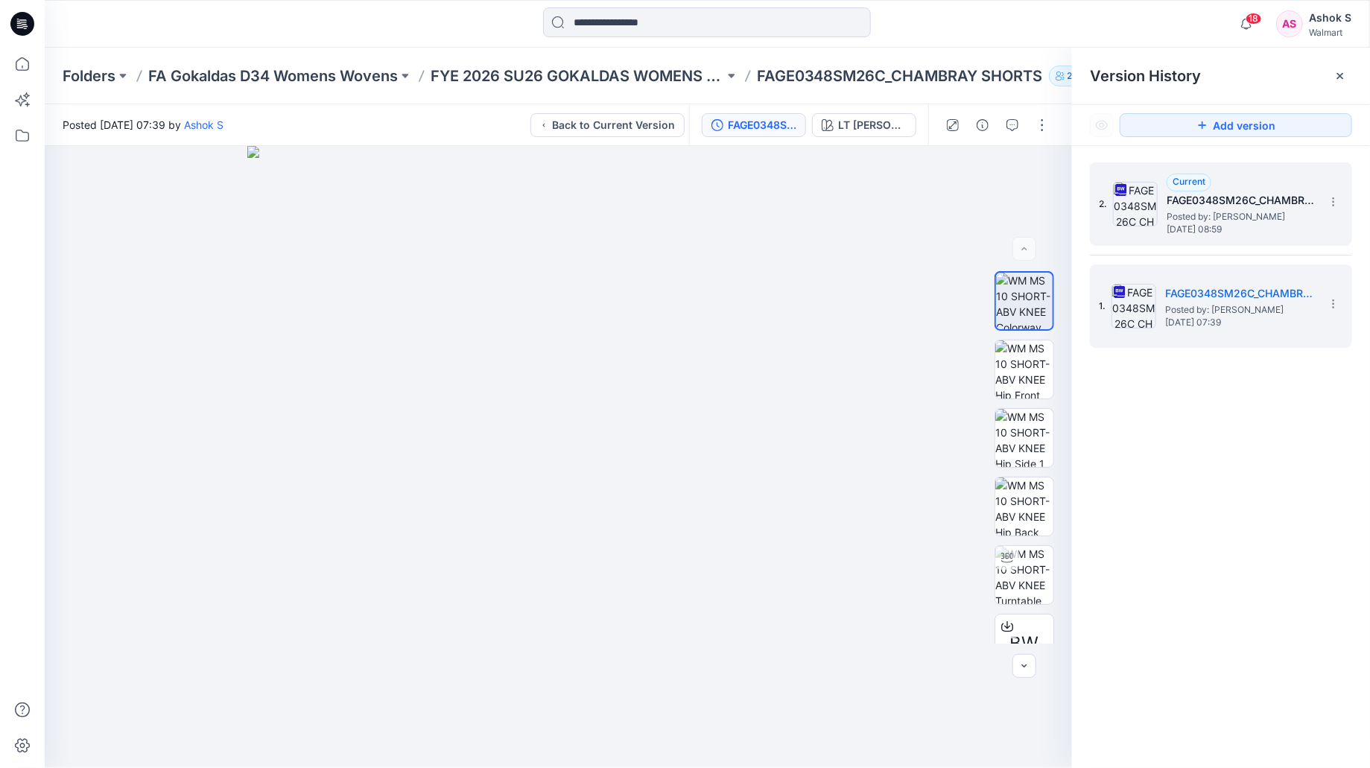
click at [1141, 219] on img at bounding box center [1135, 204] width 45 height 45
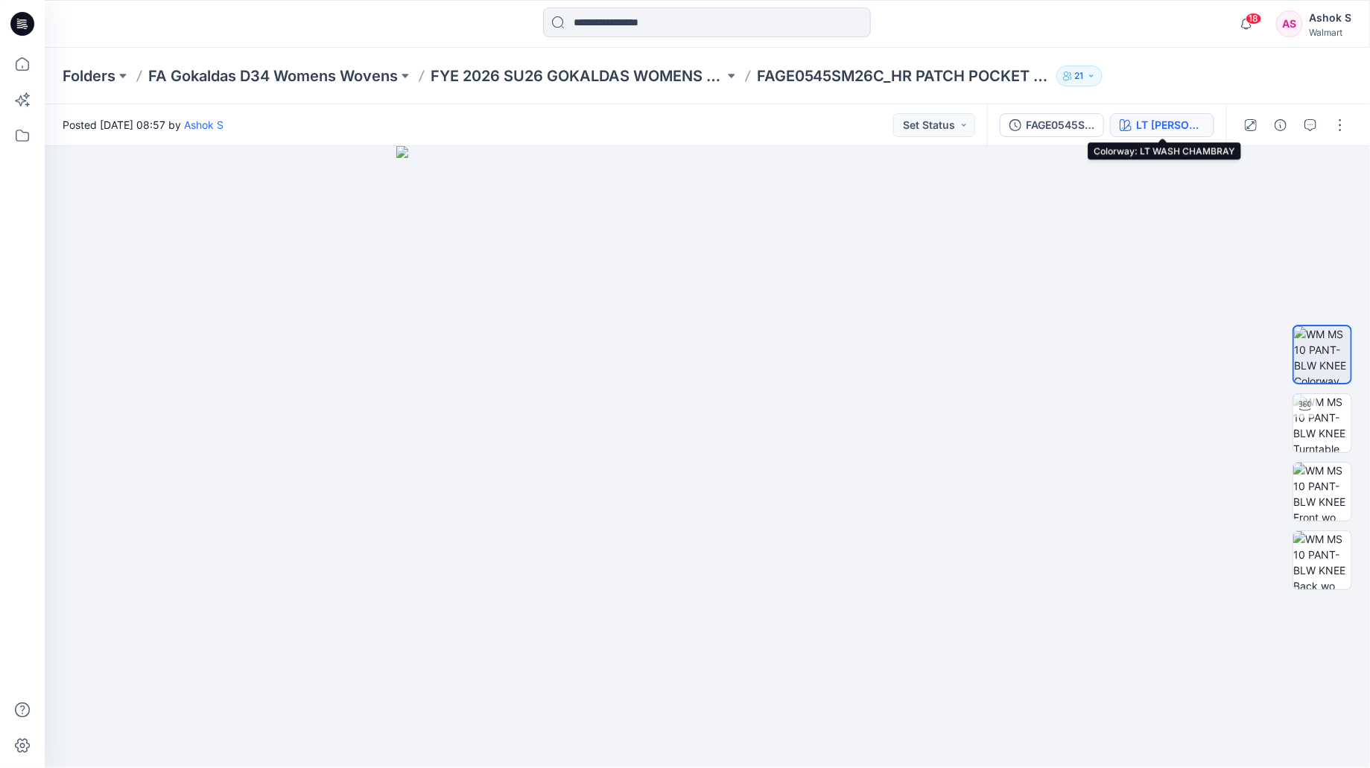
click at [1186, 126] on div "LT WASH CHAMBRAY" at bounding box center [1170, 125] width 69 height 16
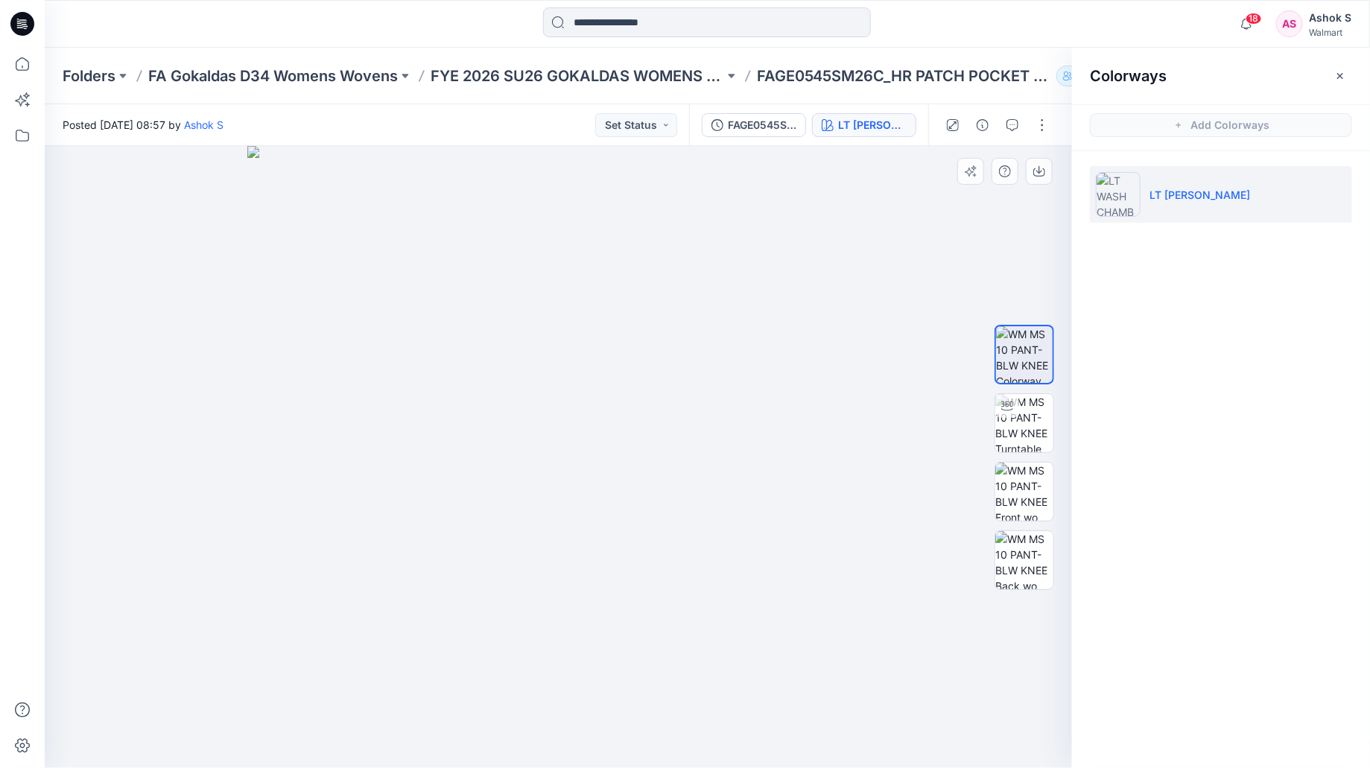
click at [924, 237] on div at bounding box center [558, 457] width 1027 height 622
click at [1342, 72] on icon "button" at bounding box center [1340, 76] width 12 height 12
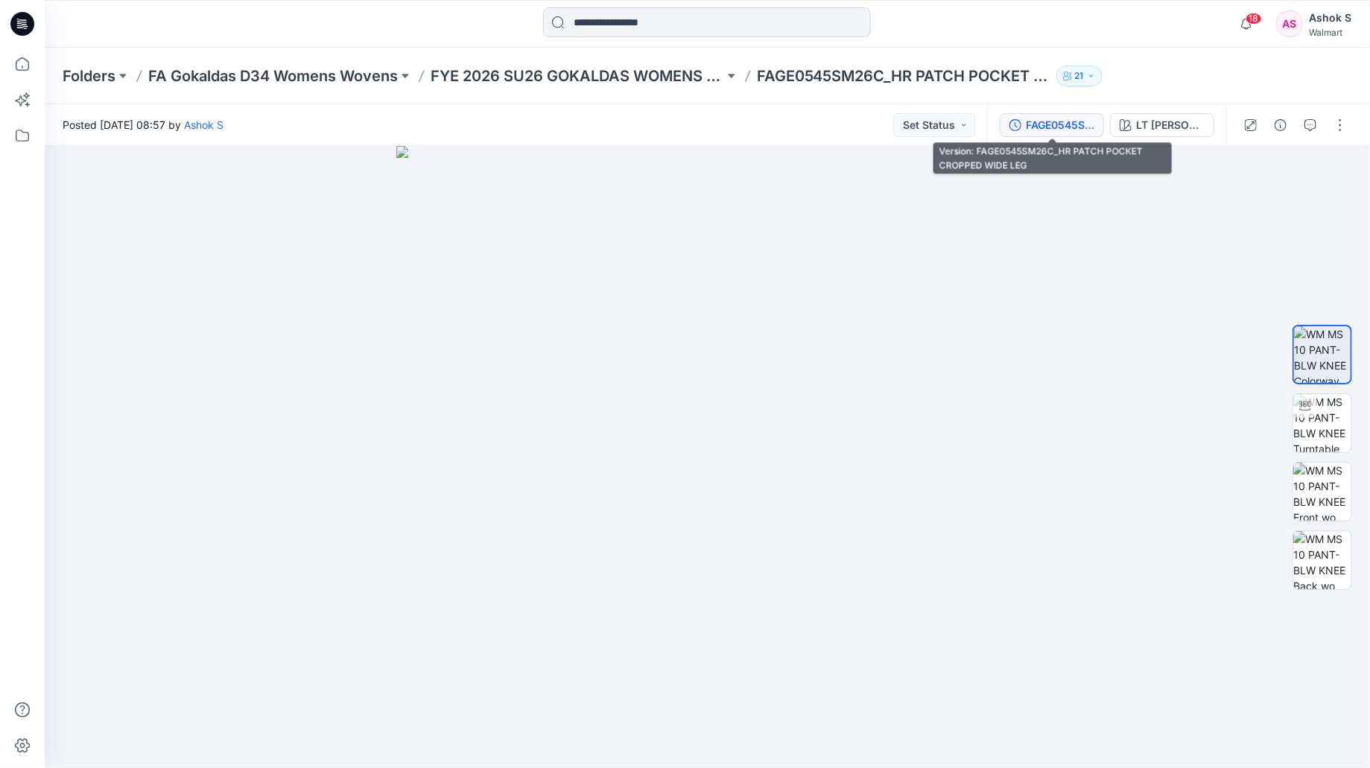
click at [1085, 127] on div "FAGE0545SM26C_HR PATCH POCKET CROPPED WIDE LEG" at bounding box center [1060, 125] width 69 height 16
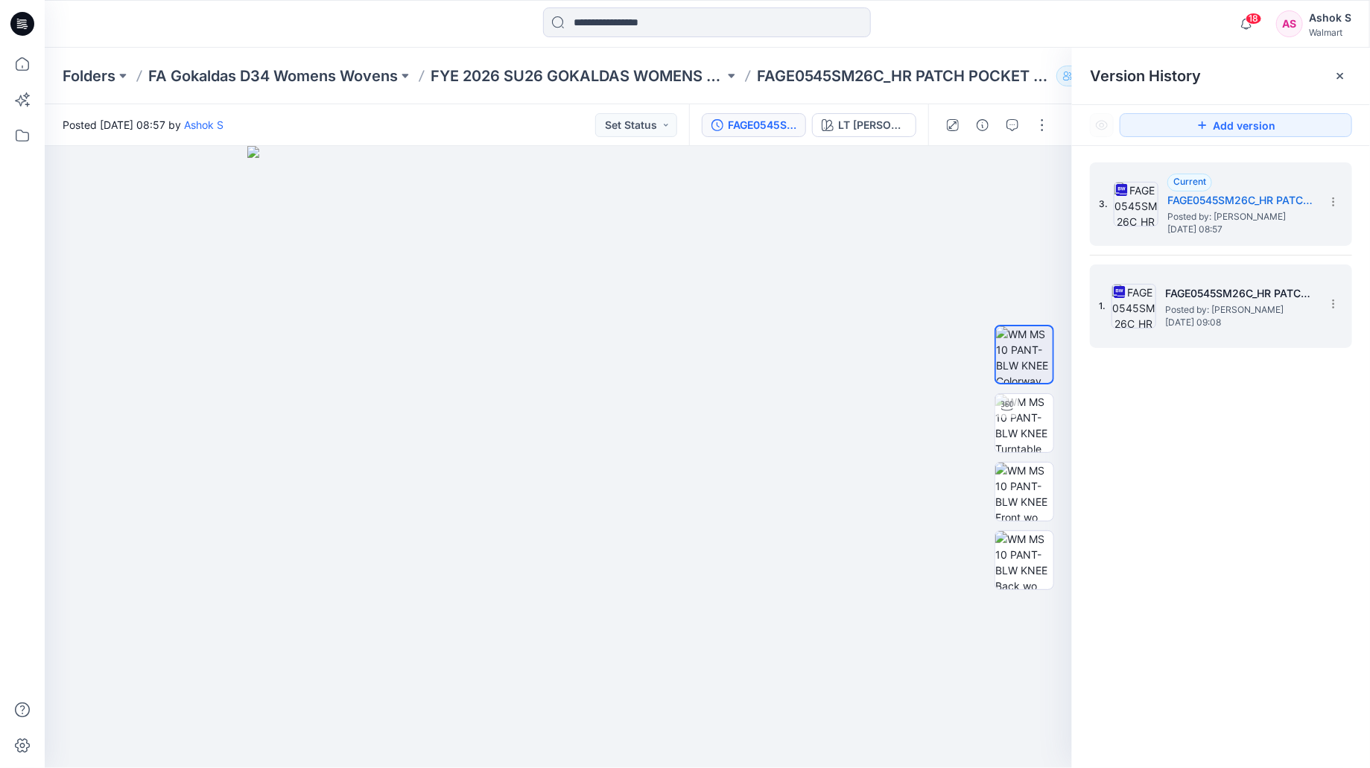
click at [1160, 313] on div "1. FAGE0545SM26C_HR PATCH POCKET CROPPED WIDE LEG Posted by: Ashok S Monday, Ju…" at bounding box center [1210, 306] width 223 height 72
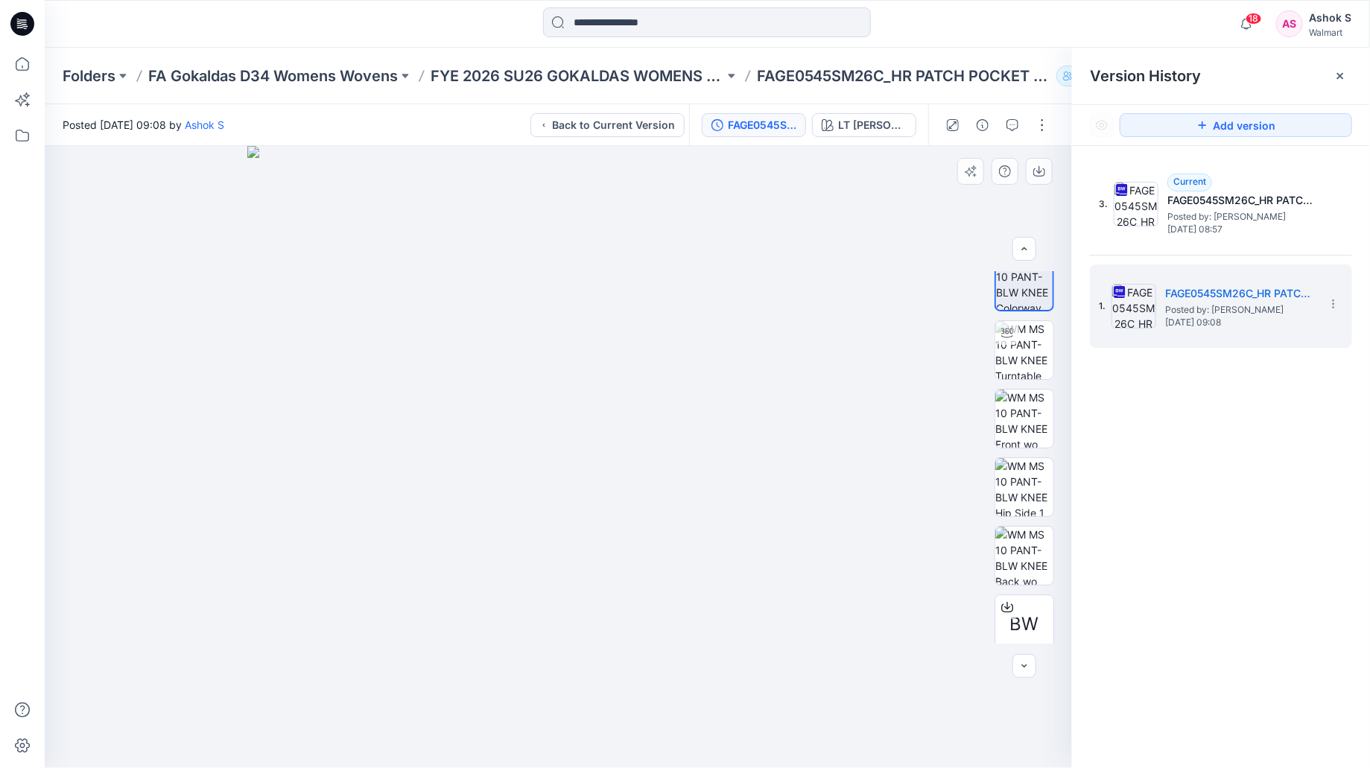
scroll to position [29, 0]
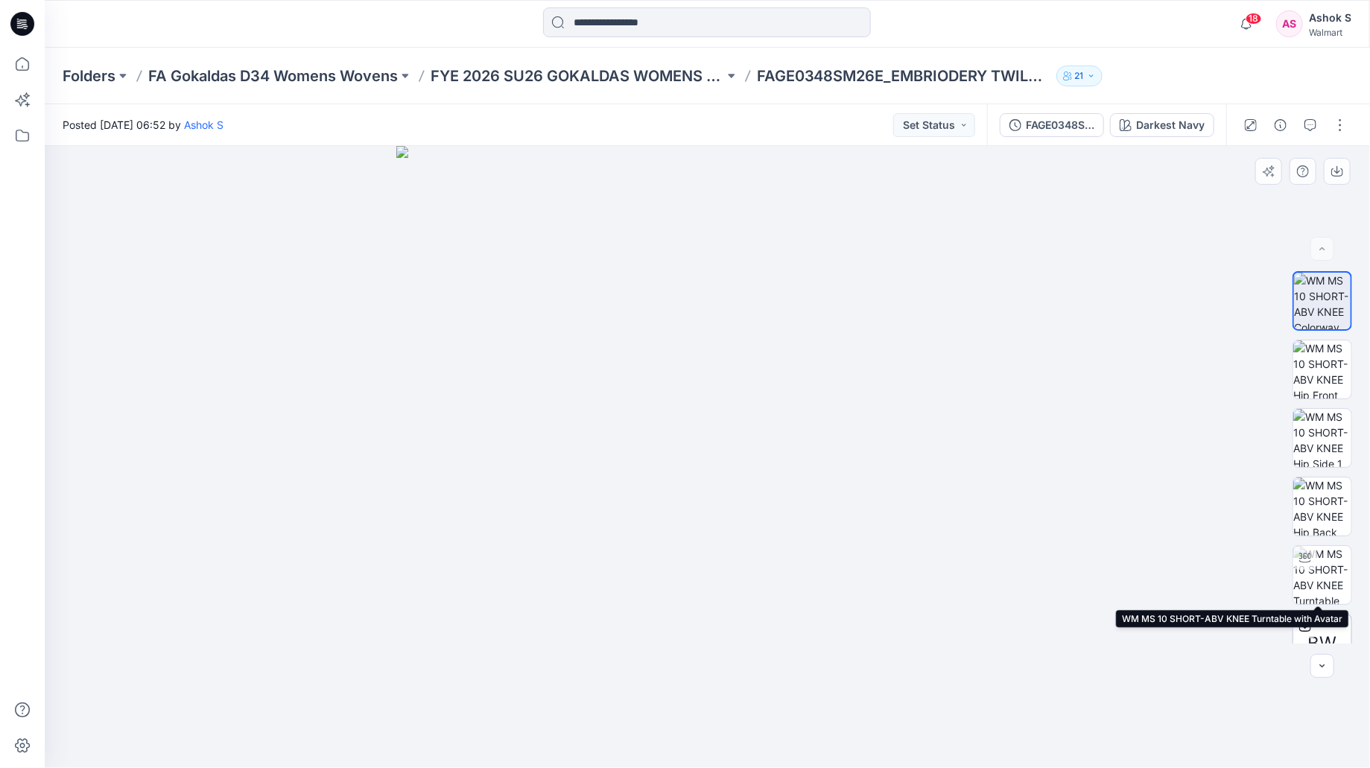
scroll to position [29, 0]
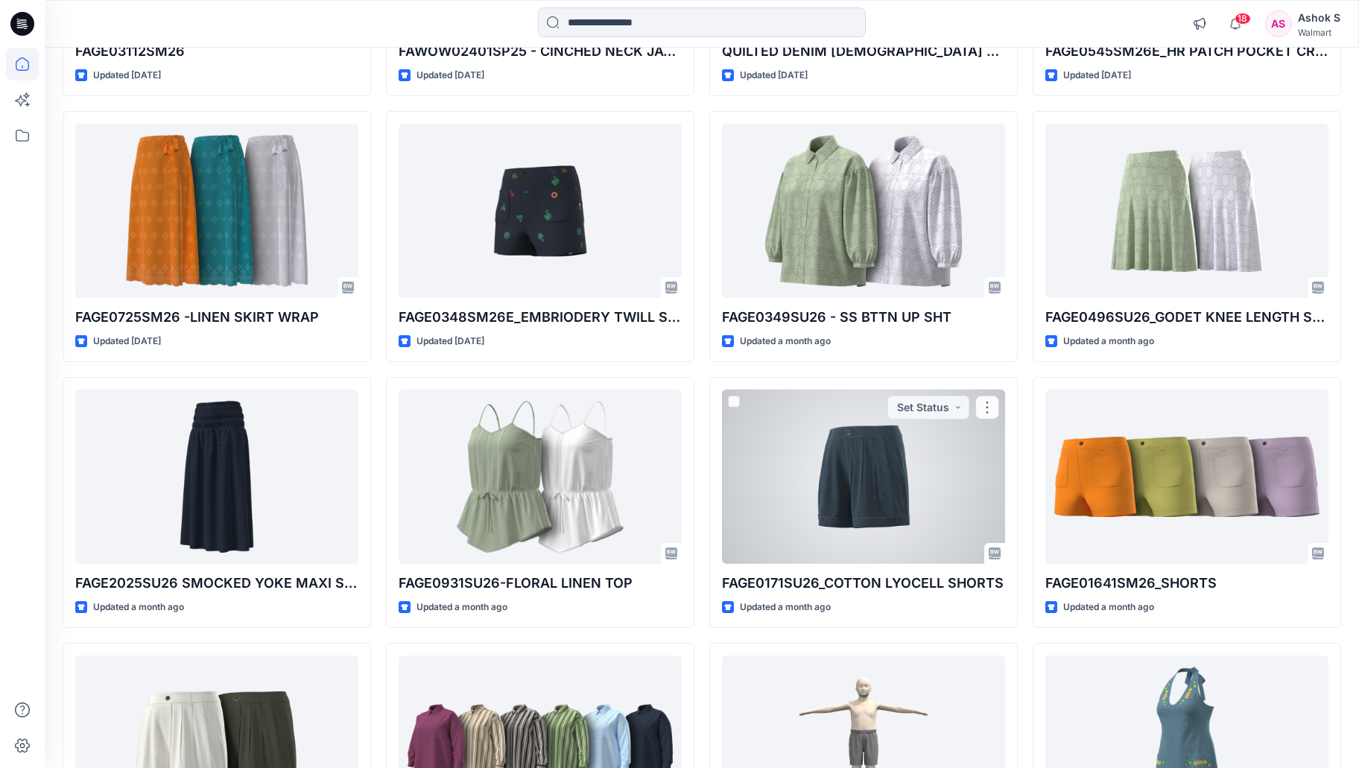
scroll to position [596, 0]
